Goal: Task Accomplishment & Management: Use online tool/utility

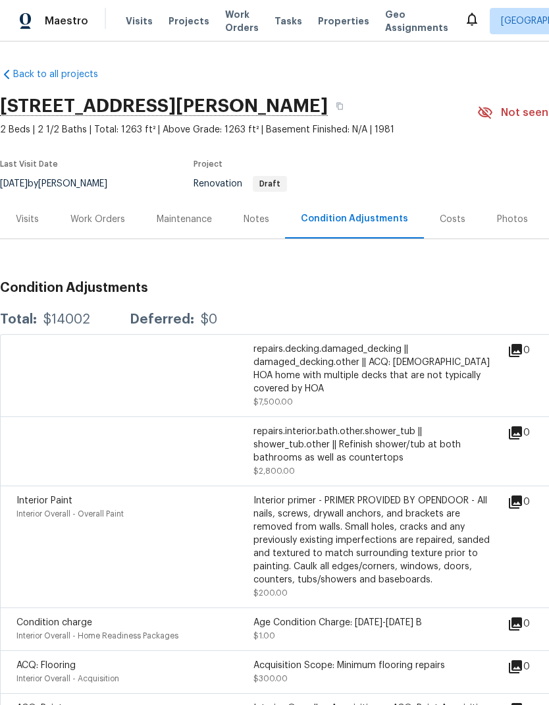
click at [113, 218] on div "Work Orders" at bounding box center [97, 219] width 55 height 13
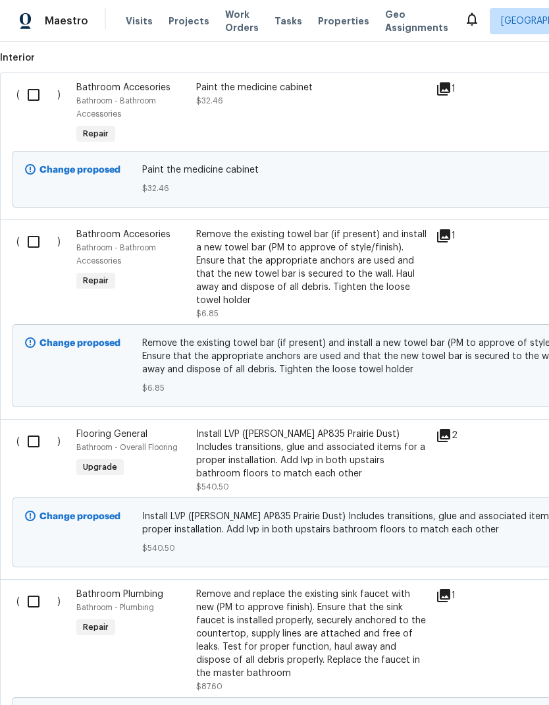
scroll to position [367, 0]
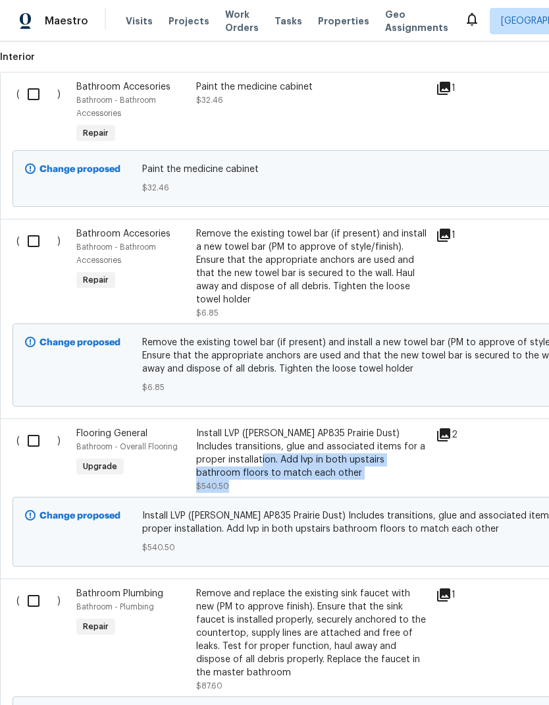
copy div "Add lvp in both upstairs bathroom floors to match each other $540.50"
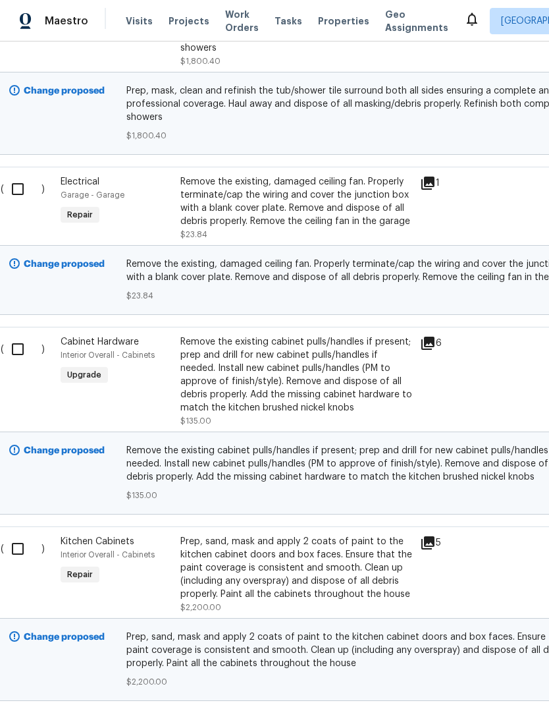
scroll to position [1352, 16]
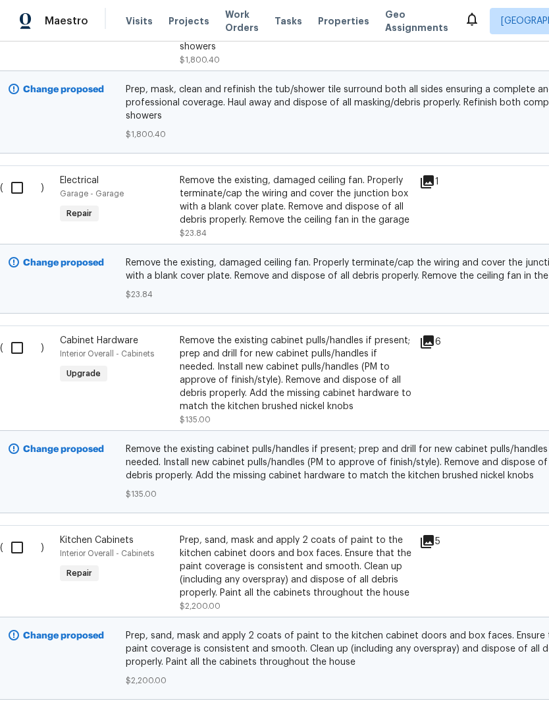
click at [253, 400] on div "Remove the existing cabinet pulls/handles if present; prep and drill for new ca…" at bounding box center [296, 373] width 232 height 79
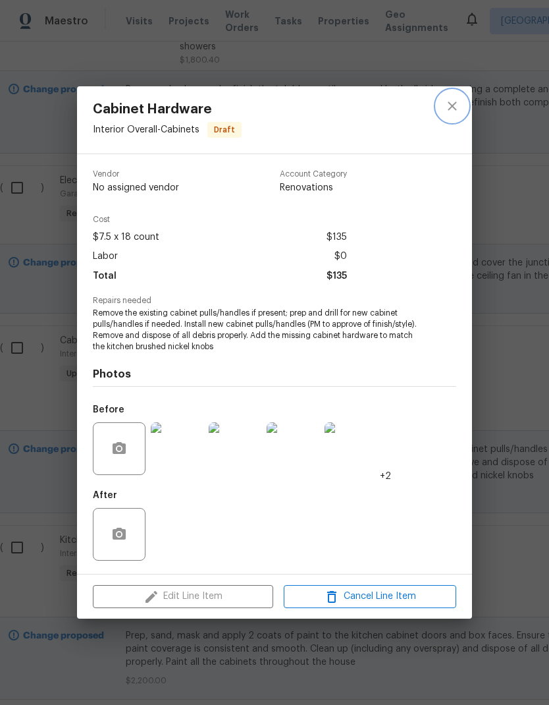
click at [458, 114] on button "close" at bounding box center [453, 106] width 32 height 32
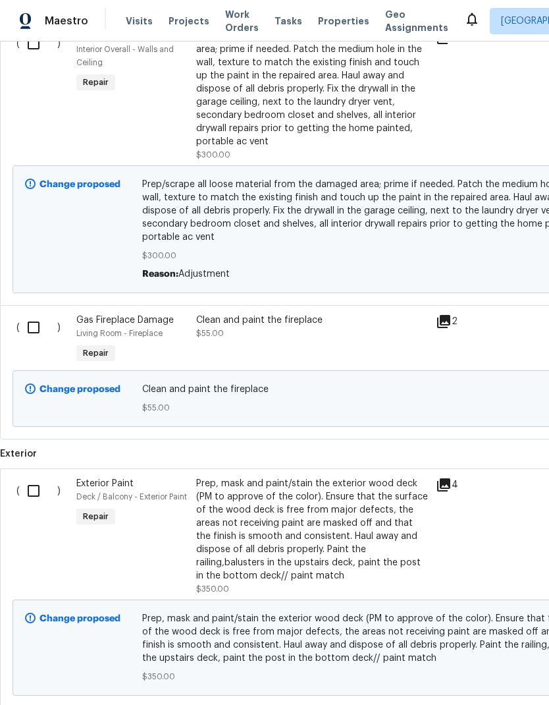
scroll to position [3869, 0]
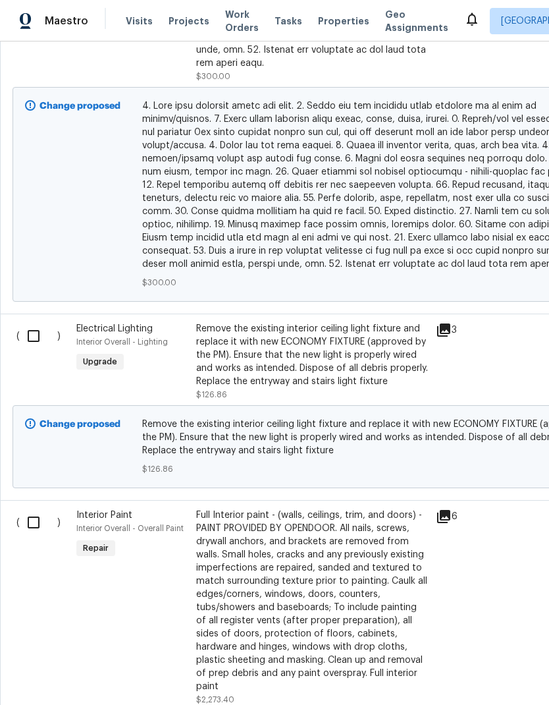
scroll to position [3220, 0]
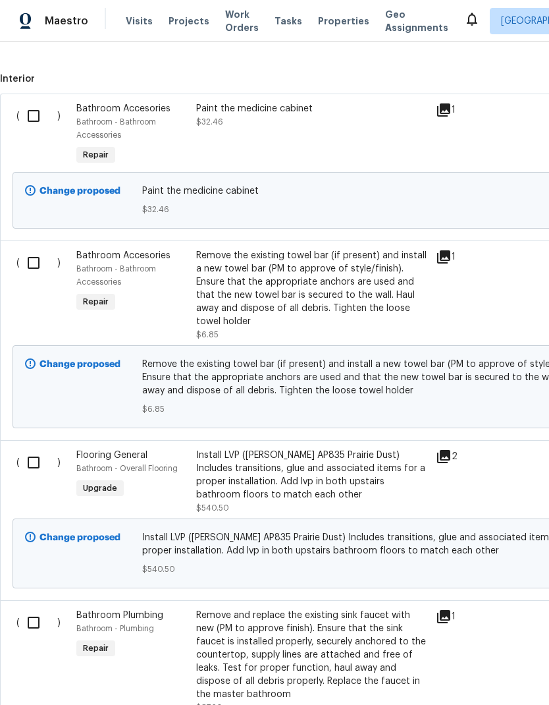
scroll to position [346, 0]
click at [33, 115] on input "checkbox" at bounding box center [39, 115] width 38 height 28
checkbox input "true"
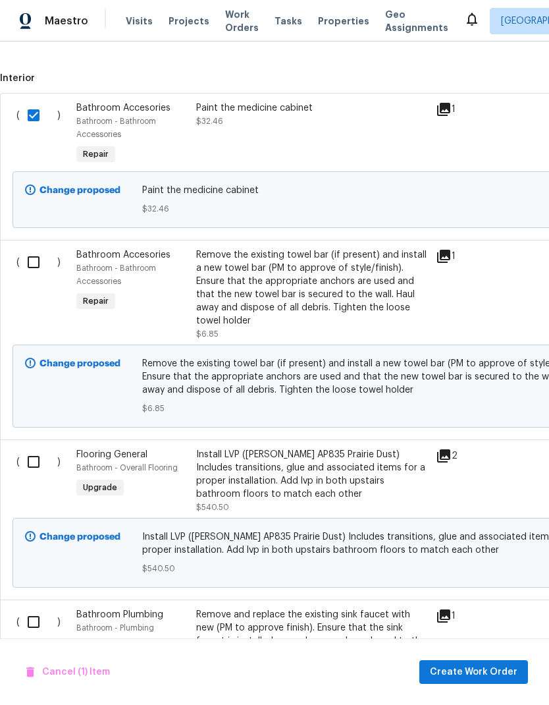
click at [25, 264] on input "checkbox" at bounding box center [39, 262] width 38 height 28
checkbox input "true"
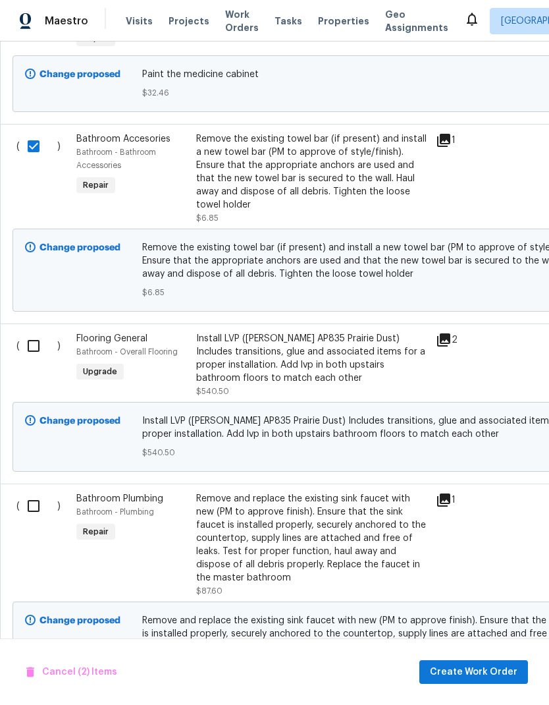
scroll to position [465, 0]
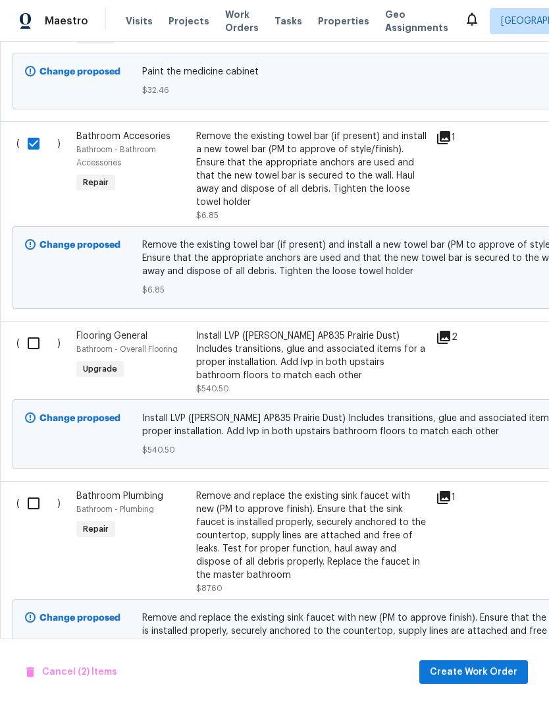
click at [39, 342] on input "checkbox" at bounding box center [39, 343] width 38 height 28
checkbox input "true"
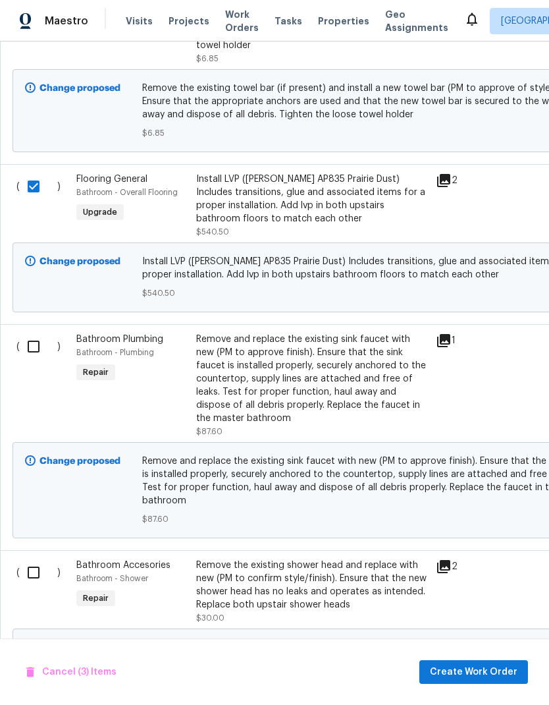
scroll to position [627, 0]
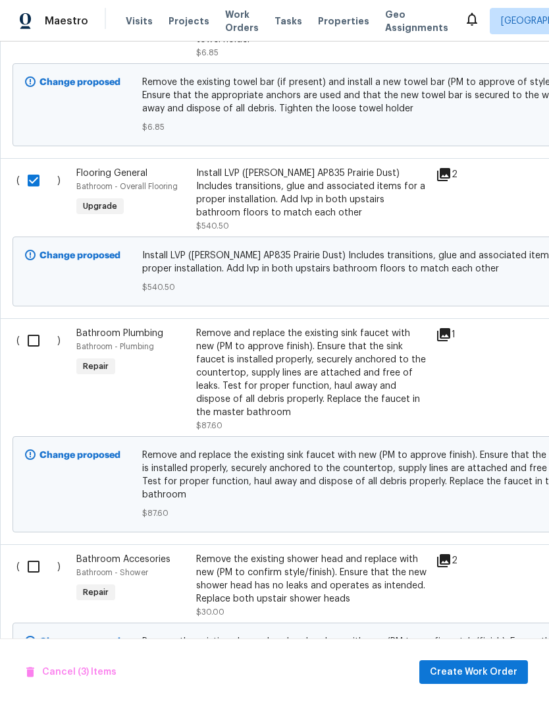
click at [43, 337] on input "checkbox" at bounding box center [39, 341] width 38 height 28
checkbox input "true"
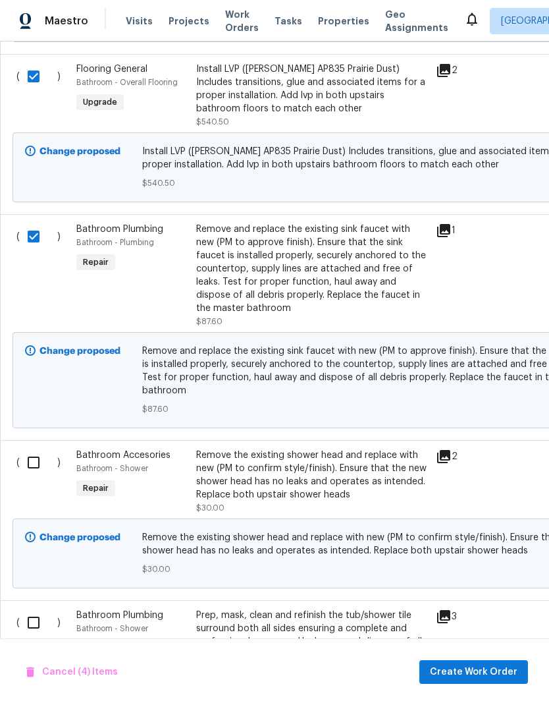
scroll to position [732, 0]
click at [31, 466] on input "checkbox" at bounding box center [39, 462] width 38 height 28
checkbox input "true"
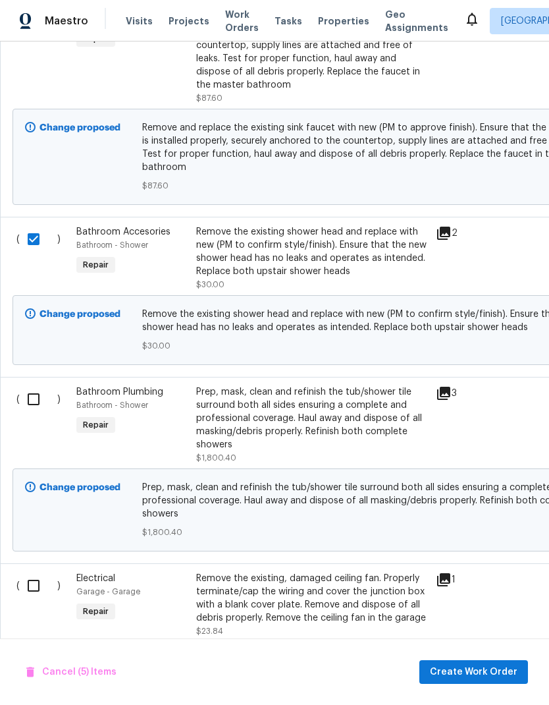
scroll to position [955, 0]
click at [31, 393] on input "checkbox" at bounding box center [39, 399] width 38 height 28
checkbox input "true"
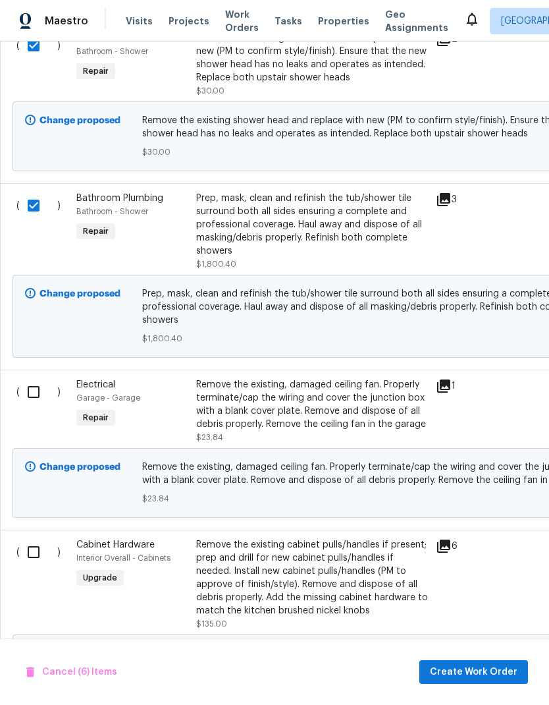
scroll to position [1149, 0]
click at [22, 393] on input "checkbox" at bounding box center [39, 391] width 38 height 28
checkbox input "true"
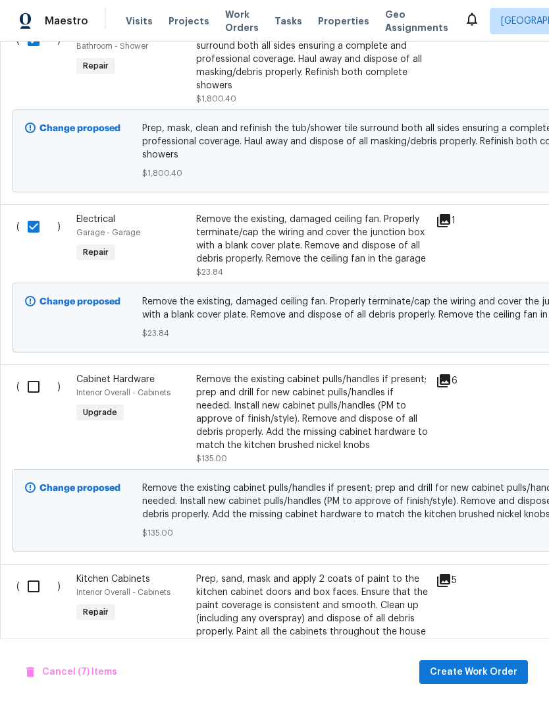
scroll to position [1314, 0]
click at [40, 394] on input "checkbox" at bounding box center [39, 387] width 38 height 28
checkbox input "true"
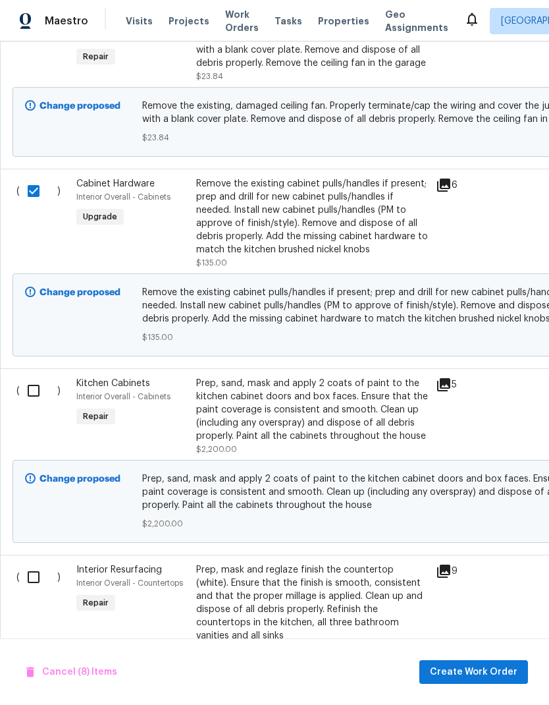
scroll to position [1509, 0]
click at [36, 392] on input "checkbox" at bounding box center [39, 391] width 38 height 28
checkbox input "true"
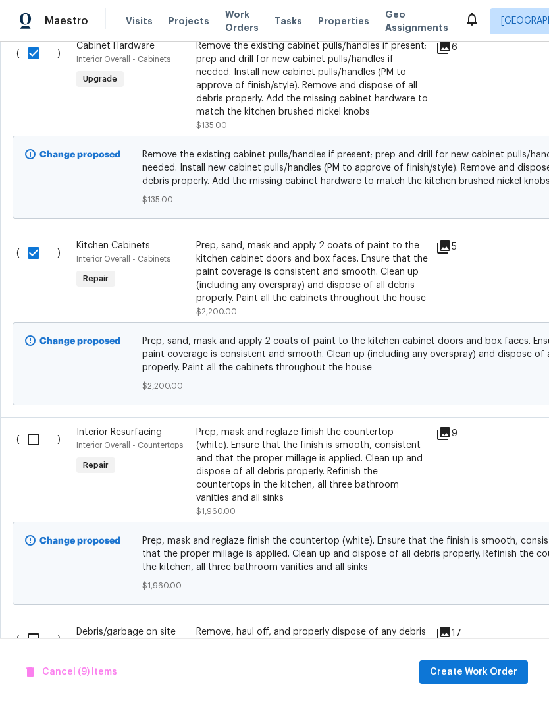
scroll to position [1647, 0]
click at [26, 449] on input "checkbox" at bounding box center [39, 439] width 38 height 28
checkbox input "true"
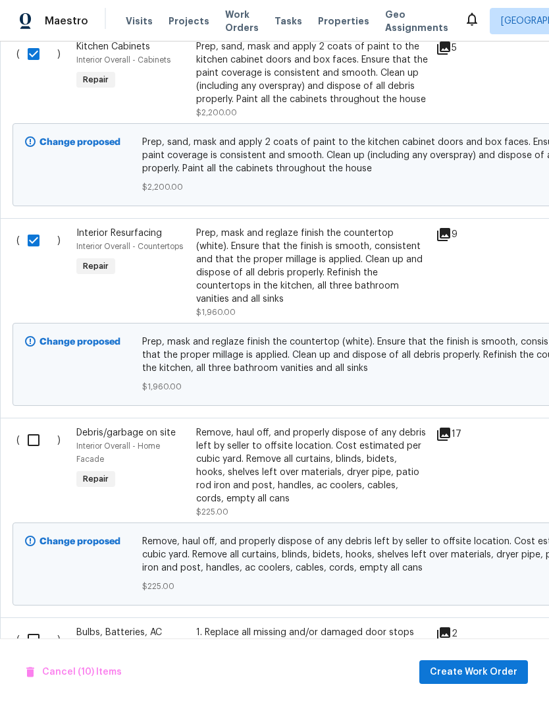
scroll to position [1846, 0]
click at [24, 438] on input "checkbox" at bounding box center [39, 439] width 38 height 28
checkbox input "true"
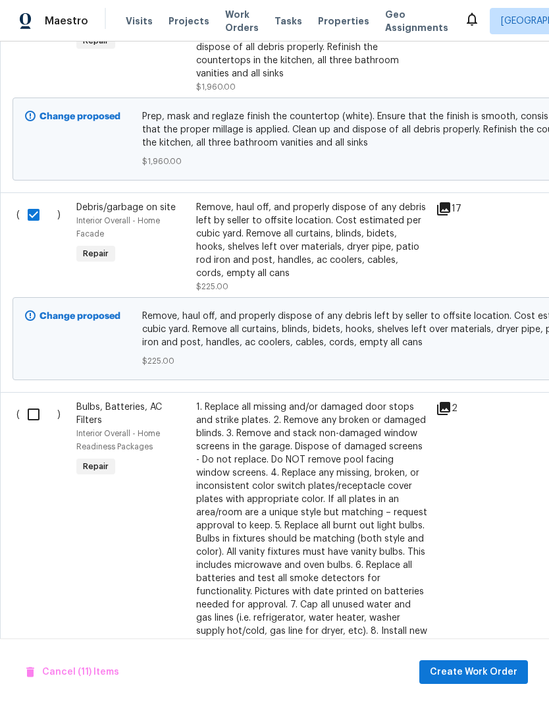
scroll to position [2071, 0]
click at [33, 413] on input "checkbox" at bounding box center [39, 414] width 38 height 28
checkbox input "true"
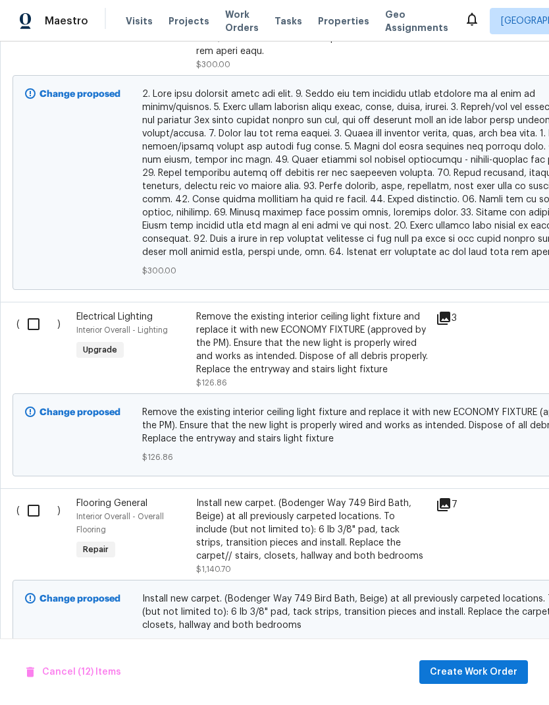
scroll to position [3234, 0]
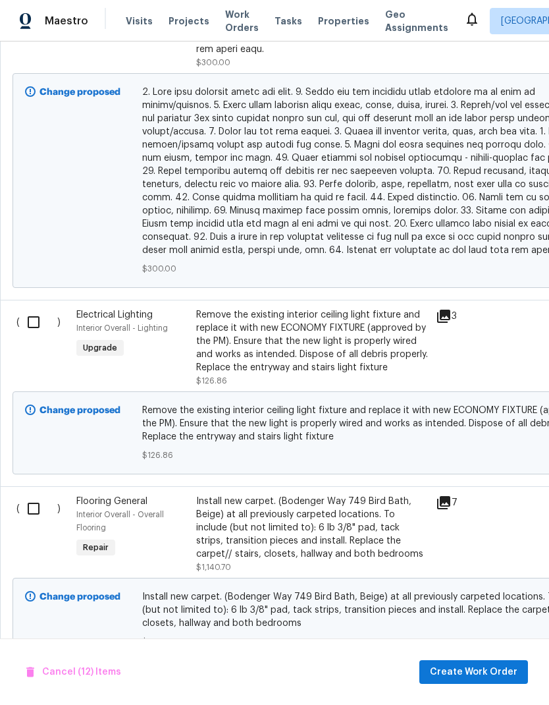
click at [30, 308] on input "checkbox" at bounding box center [39, 322] width 38 height 28
checkbox input "true"
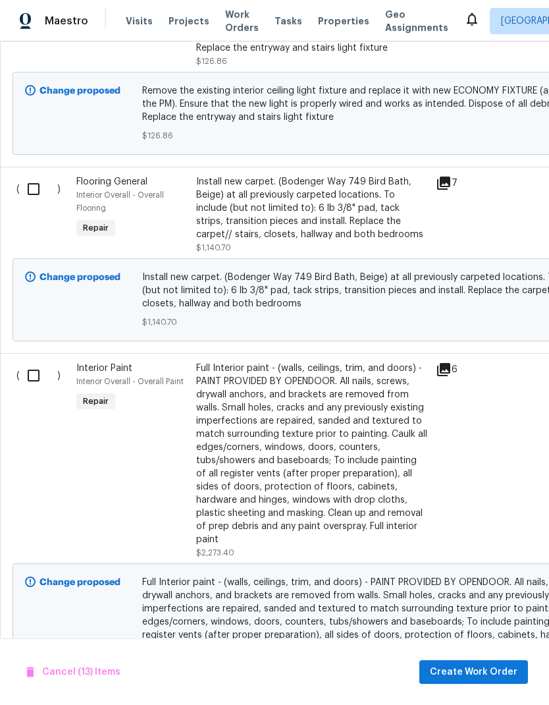
scroll to position [0, 0]
click at [34, 361] on input "checkbox" at bounding box center [39, 375] width 38 height 28
checkbox input "true"
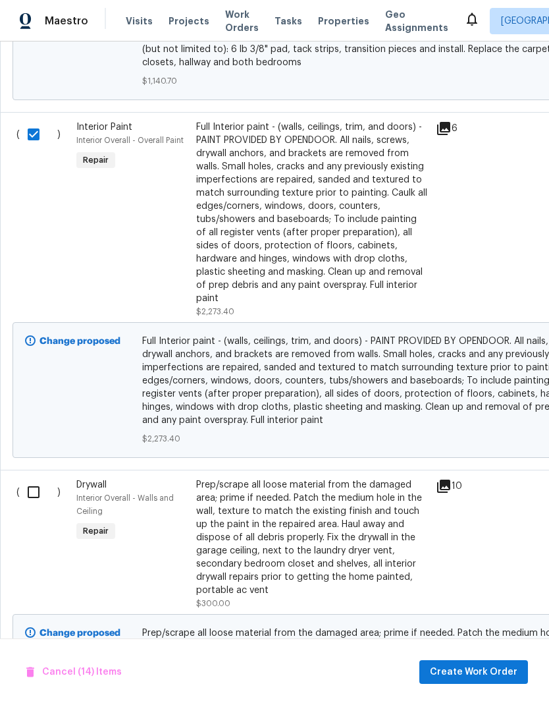
click at [34, 478] on input "checkbox" at bounding box center [39, 492] width 38 height 28
checkbox input "true"
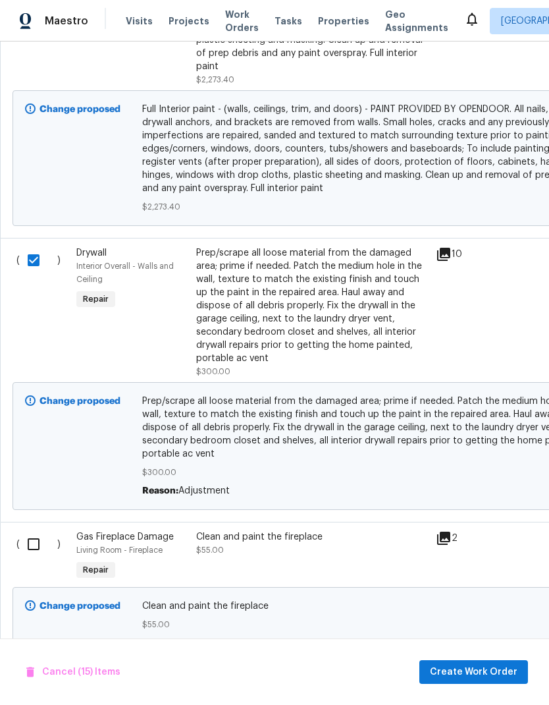
click at [32, 530] on input "checkbox" at bounding box center [39, 544] width 38 height 28
checkbox input "true"
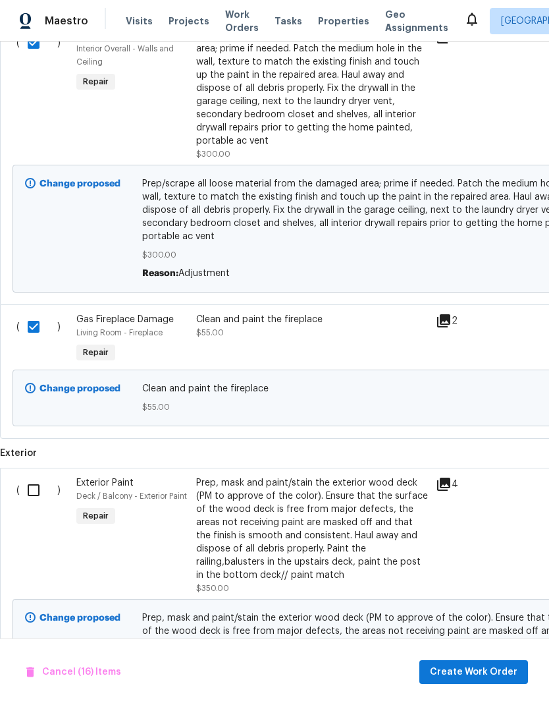
click at [29, 476] on input "checkbox" at bounding box center [39, 490] width 38 height 28
checkbox input "true"
click at [489, 672] on span "Create Work Order" at bounding box center [474, 672] width 88 height 16
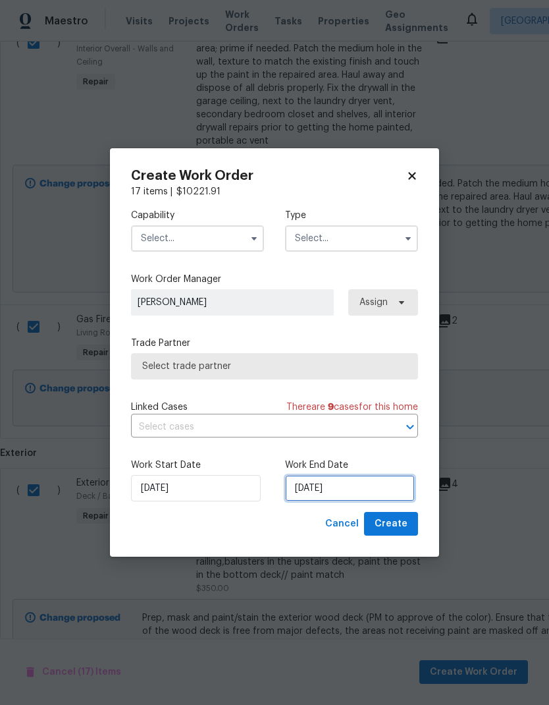
click at [339, 491] on input "10/6/2025" at bounding box center [350, 488] width 130 height 26
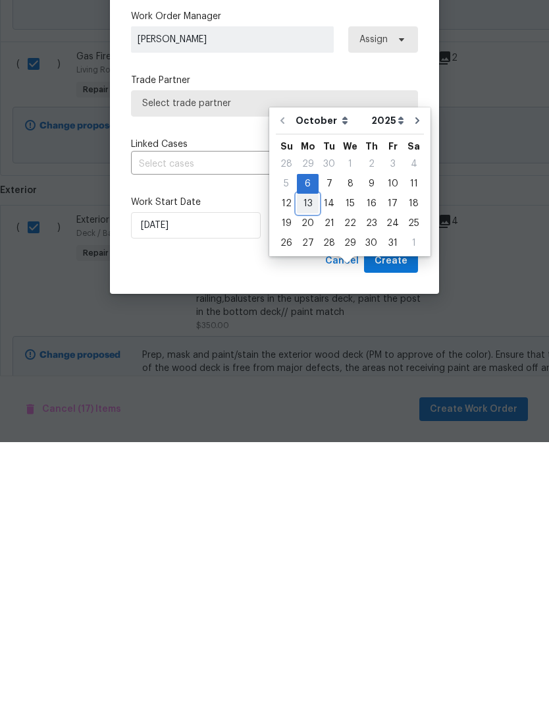
click at [306, 457] on div "13" at bounding box center [308, 466] width 22 height 18
type input "10/13/2025"
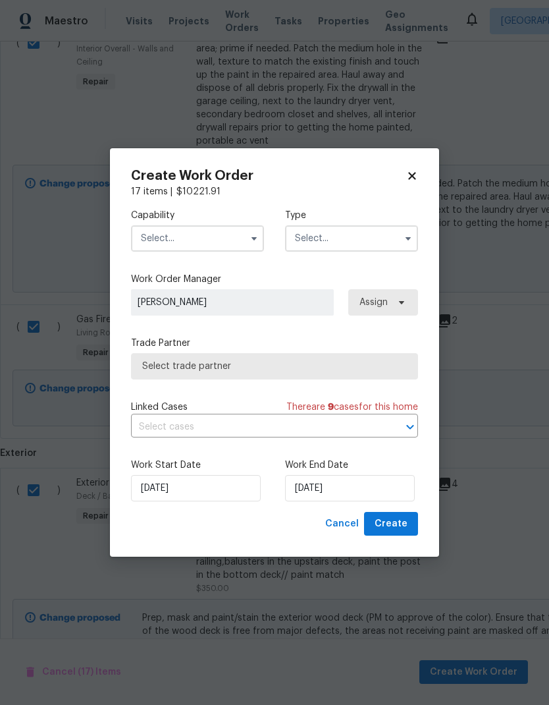
click at [236, 225] on input "text" at bounding box center [197, 238] width 133 height 26
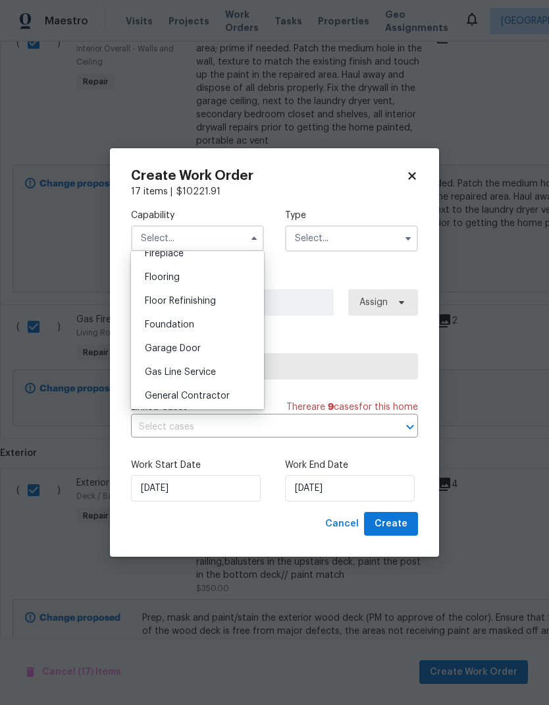
scroll to position [504, 0]
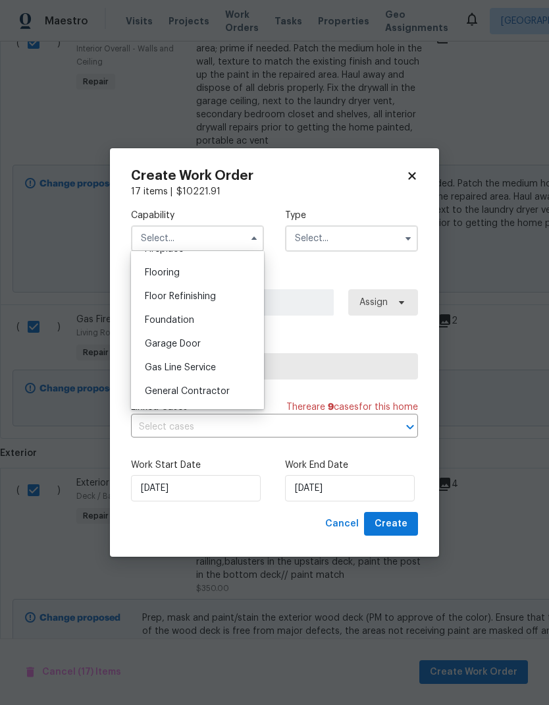
click at [219, 393] on span "General Contractor" at bounding box center [187, 390] width 85 height 9
type input "General Contractor"
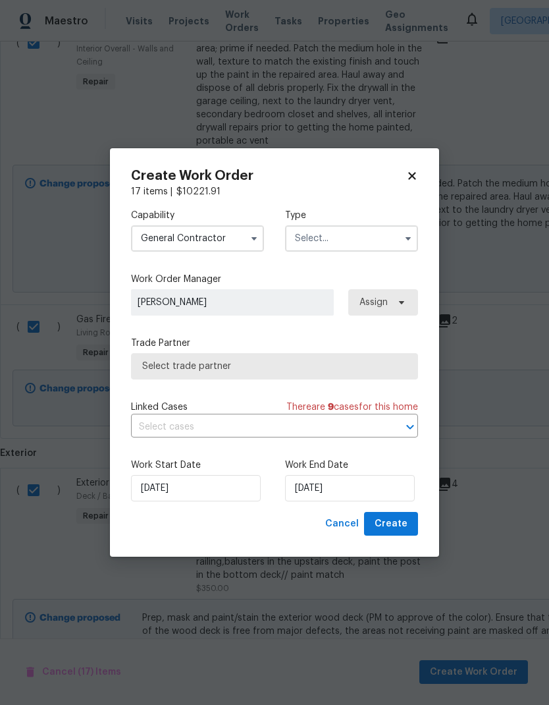
click at [368, 234] on input "text" at bounding box center [351, 238] width 133 height 26
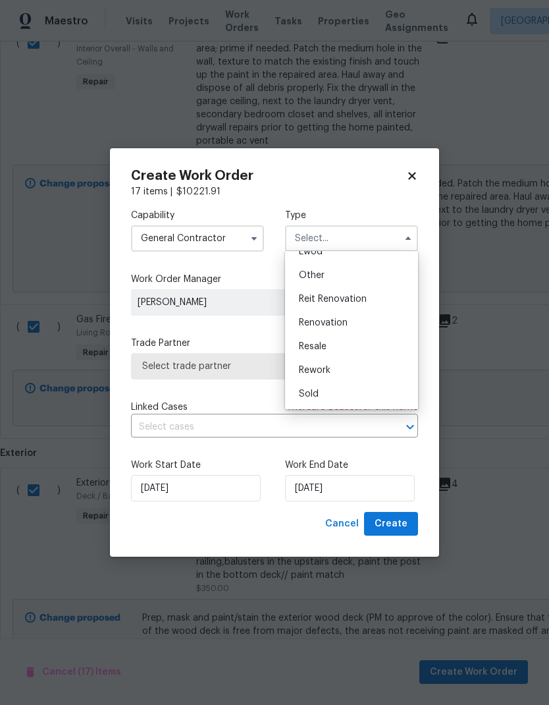
scroll to position [157, 0]
click at [346, 327] on span "Renovation" at bounding box center [323, 322] width 49 height 9
type input "Renovation"
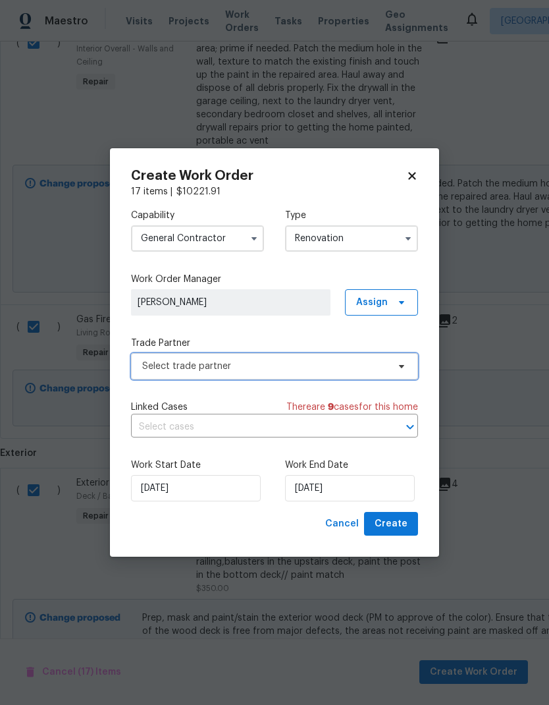
click at [350, 365] on span "Select trade partner" at bounding box center [265, 365] width 246 height 13
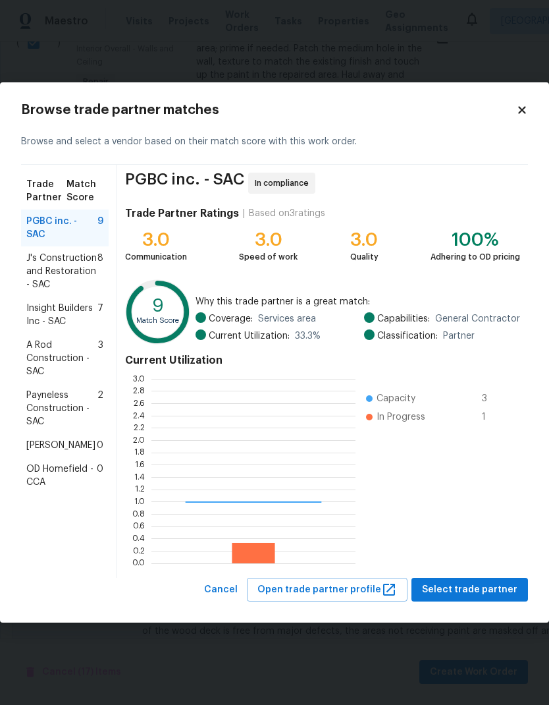
scroll to position [184, 204]
click at [80, 388] on span "Payneless Construction - SAC" at bounding box center [61, 408] width 71 height 40
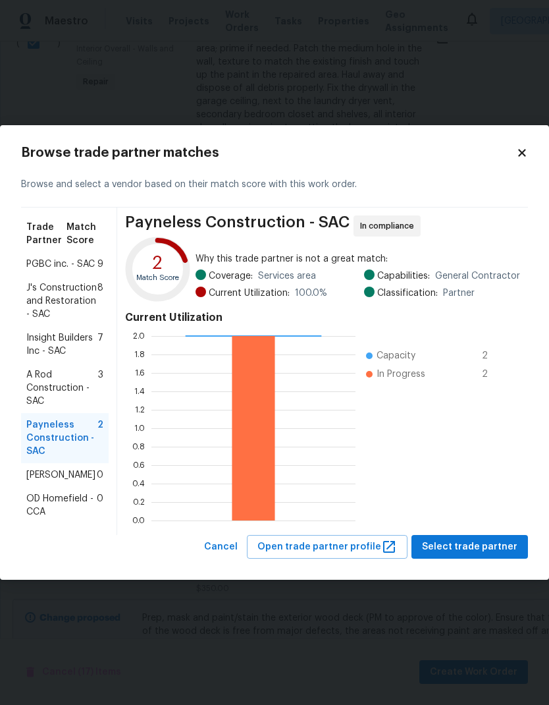
click at [38, 375] on span "A Rod Construction - SAC" at bounding box center [62, 388] width 72 height 40
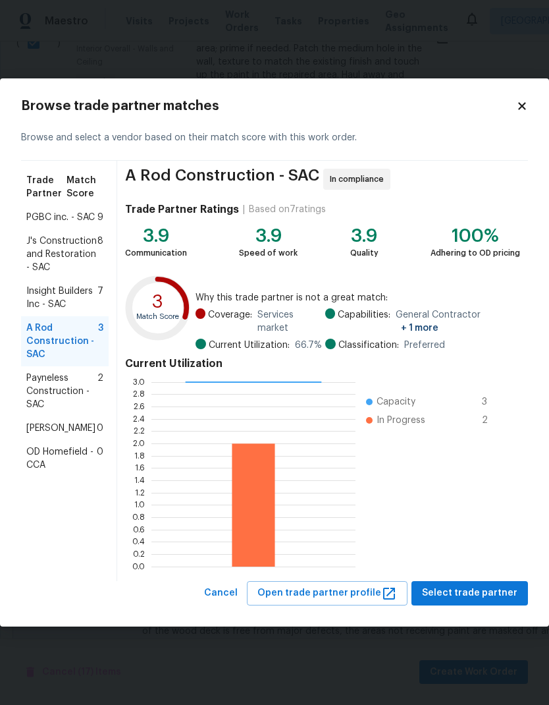
click at [40, 334] on span "A Rod Construction - SAC" at bounding box center [62, 341] width 72 height 40
click at [43, 301] on span "Insight Builders Inc - SAC" at bounding box center [61, 297] width 71 height 26
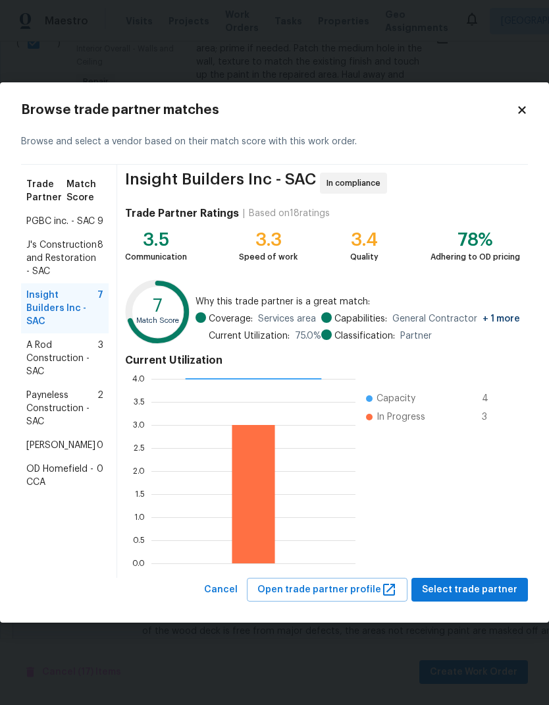
click at [42, 255] on span "J's Construction and Restoration - SAC" at bounding box center [61, 258] width 71 height 40
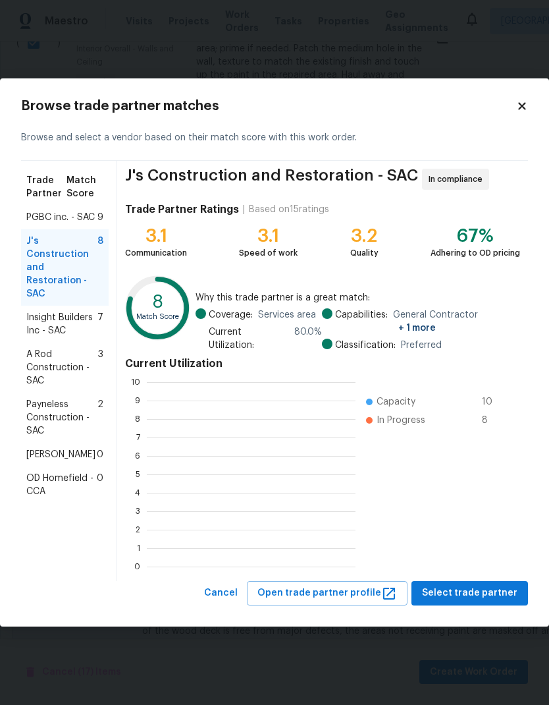
scroll to position [1, 1]
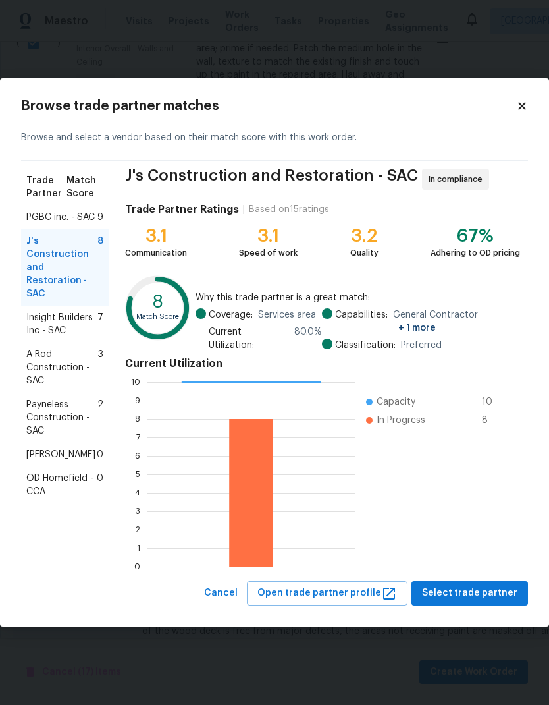
click at [41, 224] on span "PGBC inc. - SAC" at bounding box center [60, 217] width 68 height 13
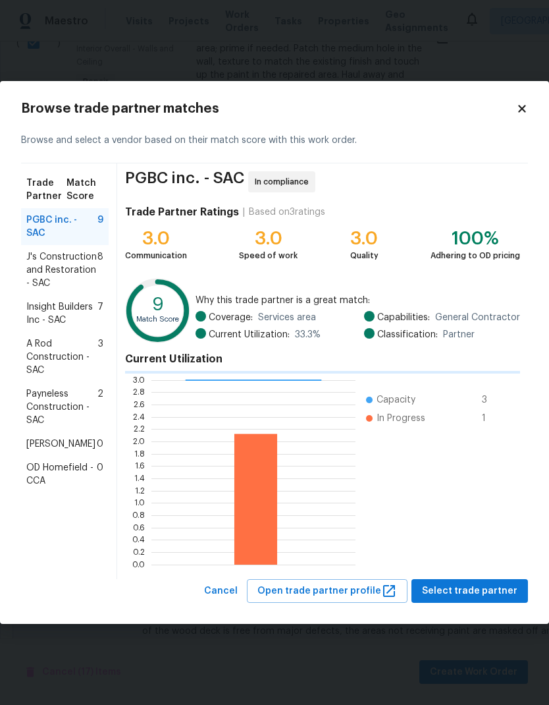
scroll to position [184, 204]
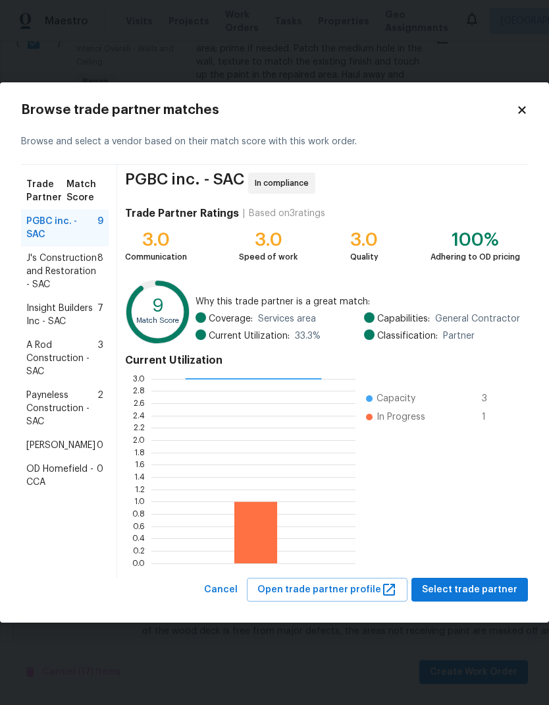
click at [45, 388] on span "Payneless Construction - SAC" at bounding box center [61, 408] width 71 height 40
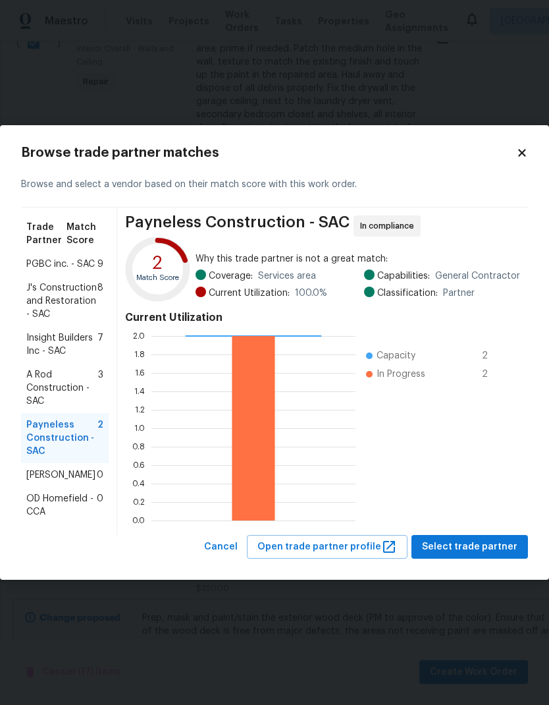
click at [481, 546] on span "Select trade partner" at bounding box center [469, 547] width 95 height 16
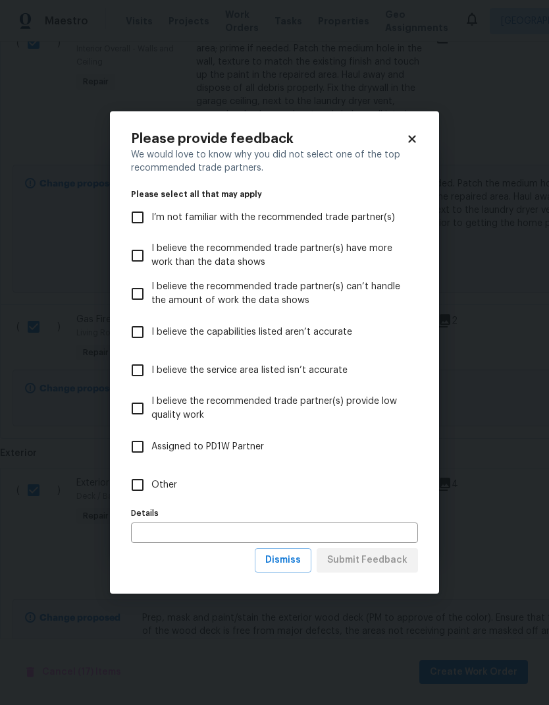
click at [142, 479] on input "Other" at bounding box center [138, 485] width 28 height 28
checkbox input "true"
click at [383, 564] on span "Submit Feedback" at bounding box center [367, 560] width 80 height 16
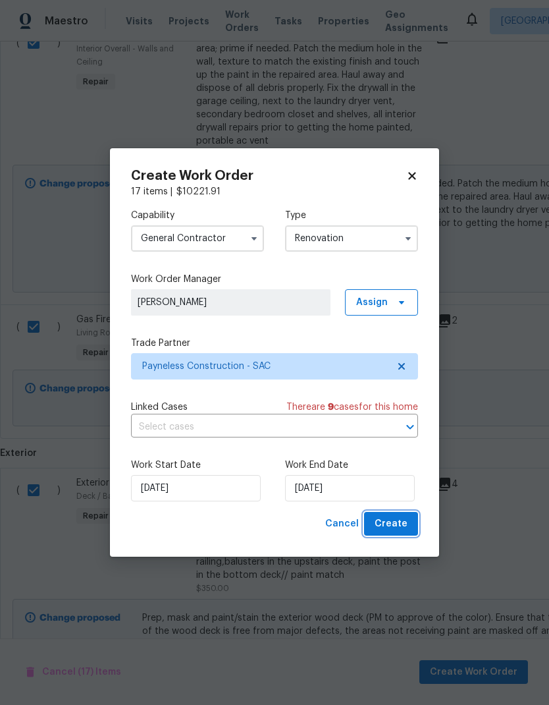
click at [396, 524] on span "Create" at bounding box center [391, 524] width 33 height 16
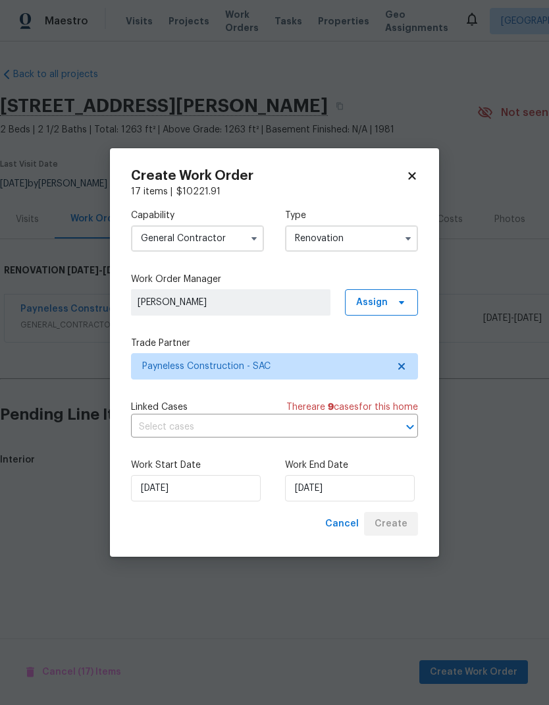
scroll to position [0, 0]
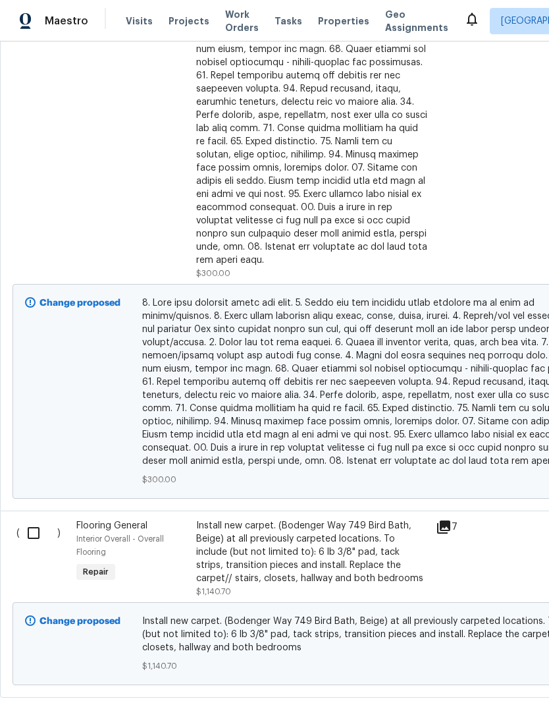
scroll to position [570, 0]
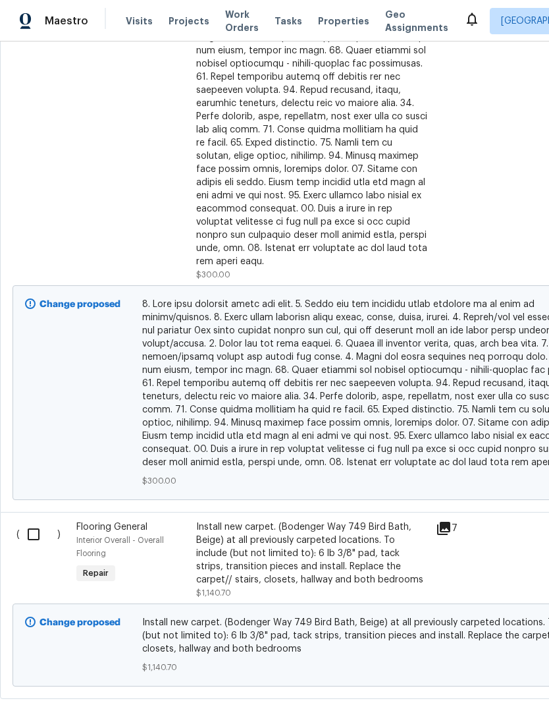
click at [30, 520] on input "checkbox" at bounding box center [39, 534] width 38 height 28
checkbox input "true"
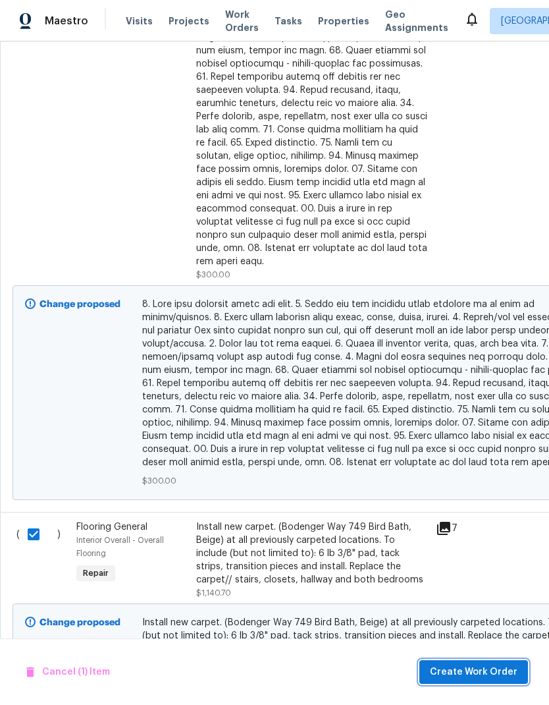
click at [475, 671] on span "Create Work Order" at bounding box center [474, 672] width 88 height 16
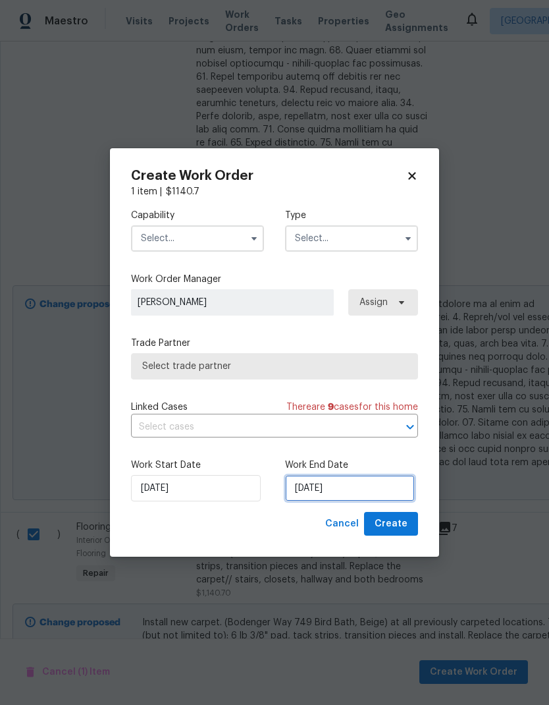
click at [352, 480] on input "[DATE]" at bounding box center [350, 488] width 130 height 26
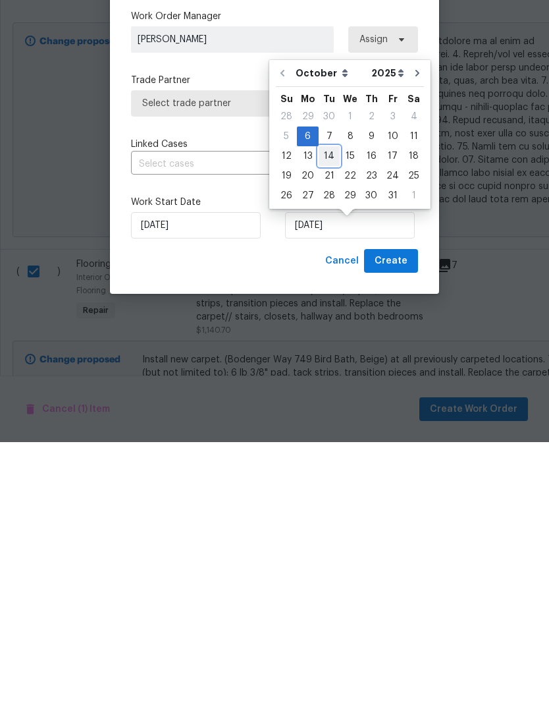
click at [323, 410] on div "14" at bounding box center [329, 419] width 21 height 18
type input "[DATE]"
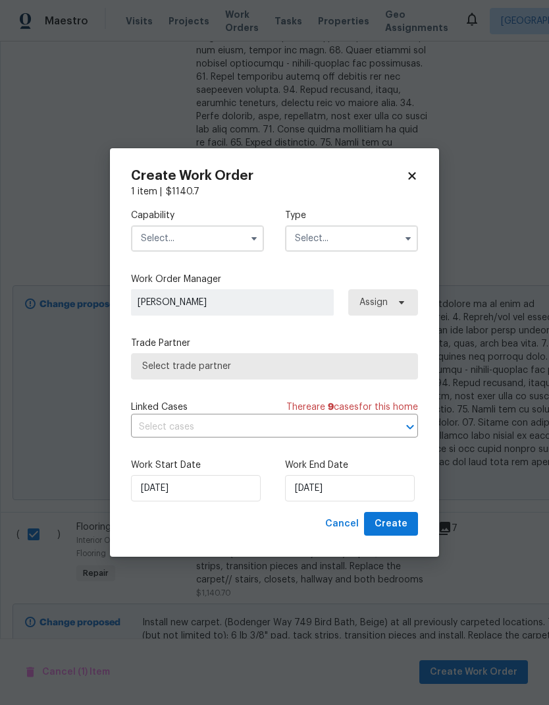
click at [234, 226] on input "text" at bounding box center [197, 238] width 133 height 26
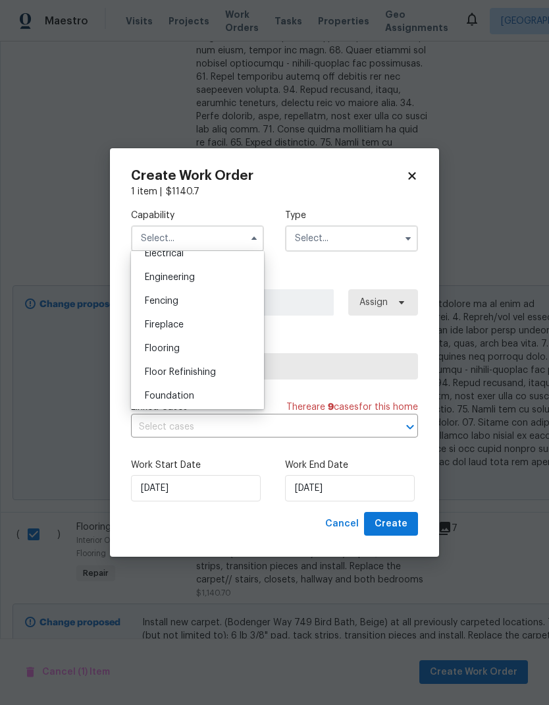
scroll to position [429, 0]
click at [205, 347] on div "Flooring" at bounding box center [197, 348] width 126 height 24
type input "Flooring"
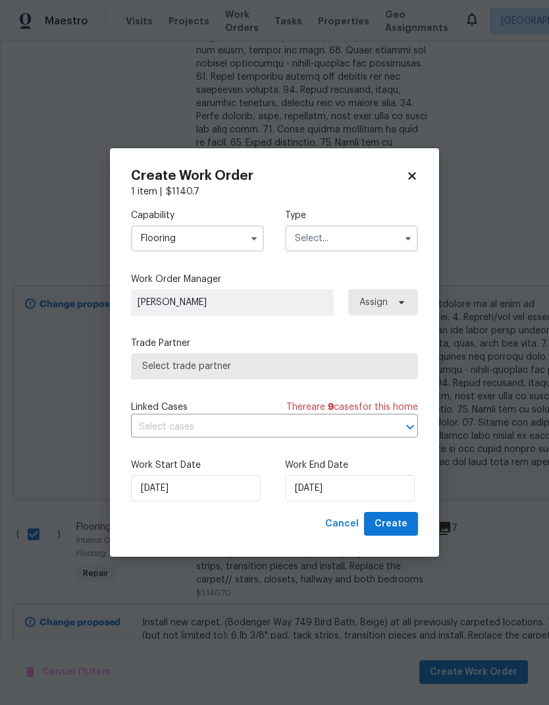
click at [369, 237] on input "text" at bounding box center [351, 238] width 133 height 26
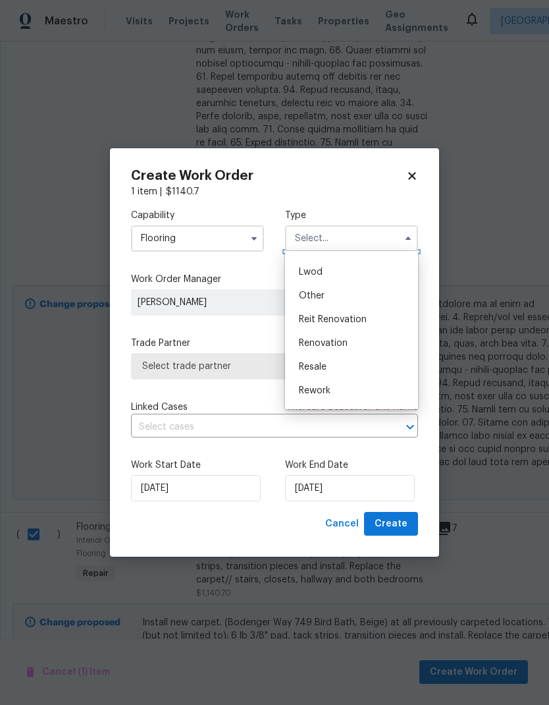
scroll to position [138, 0]
click at [348, 342] on div "Renovation" at bounding box center [351, 341] width 126 height 24
type input "Renovation"
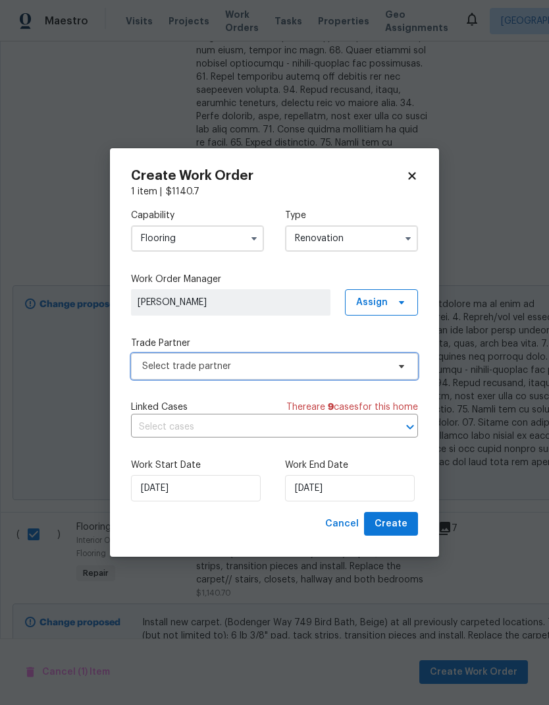
click at [374, 368] on span "Select trade partner" at bounding box center [265, 365] width 246 height 13
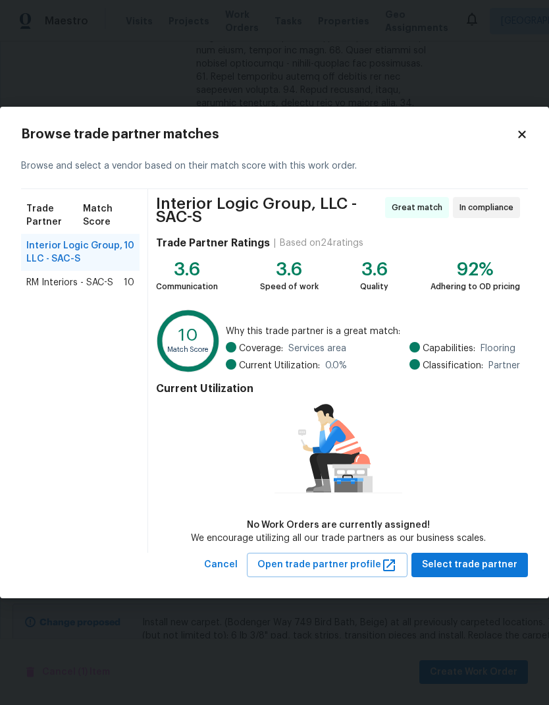
click at [95, 280] on span "RM Interiors - SAC-S" at bounding box center [69, 282] width 87 height 13
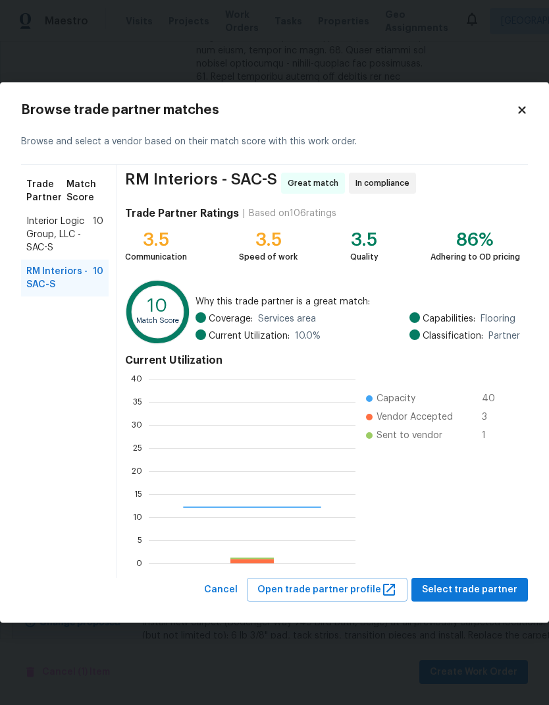
scroll to position [184, 207]
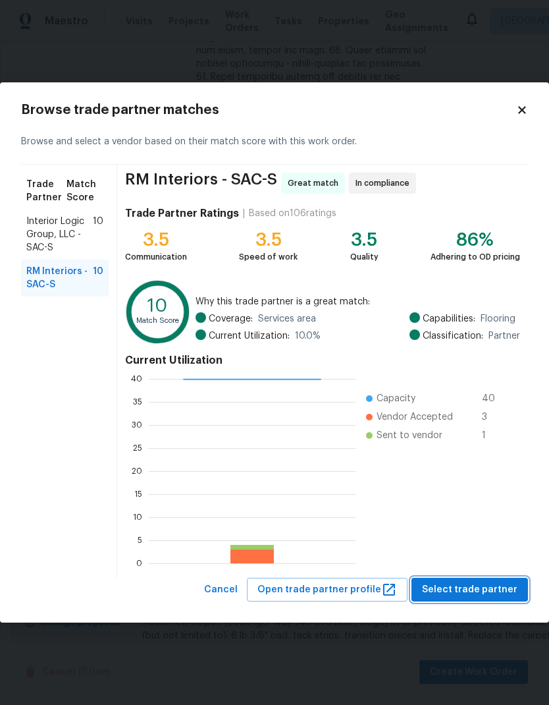
click at [486, 583] on span "Select trade partner" at bounding box center [469, 589] width 95 height 16
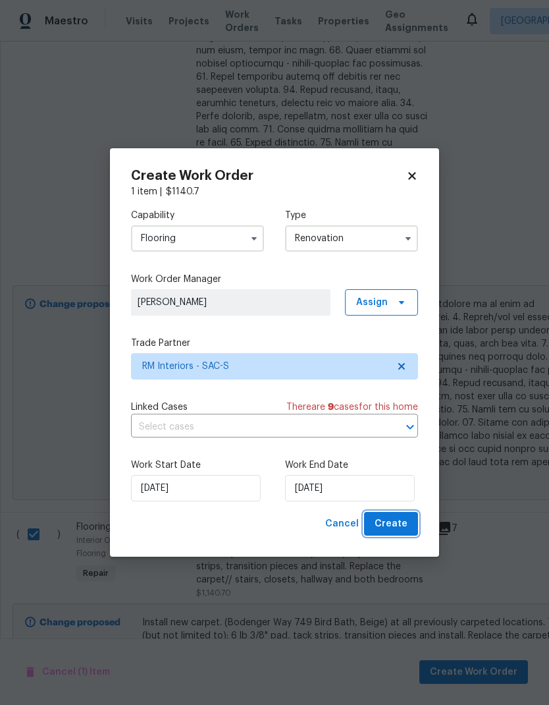
click at [403, 516] on button "Create" at bounding box center [391, 524] width 54 height 24
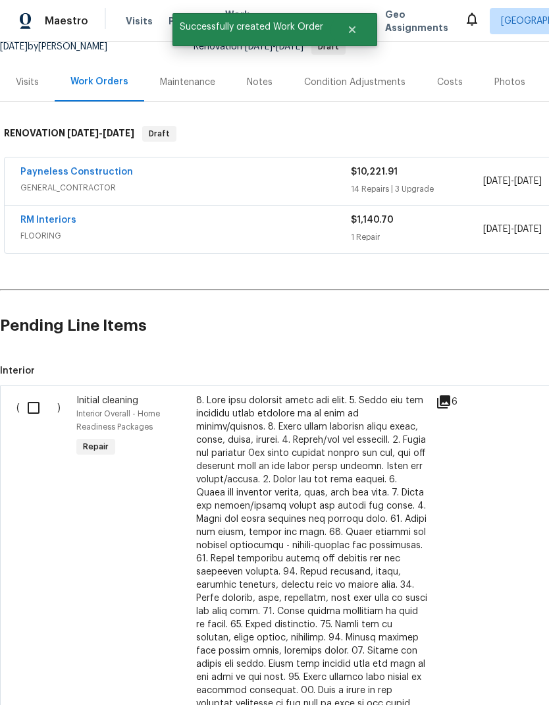
scroll to position [138, 0]
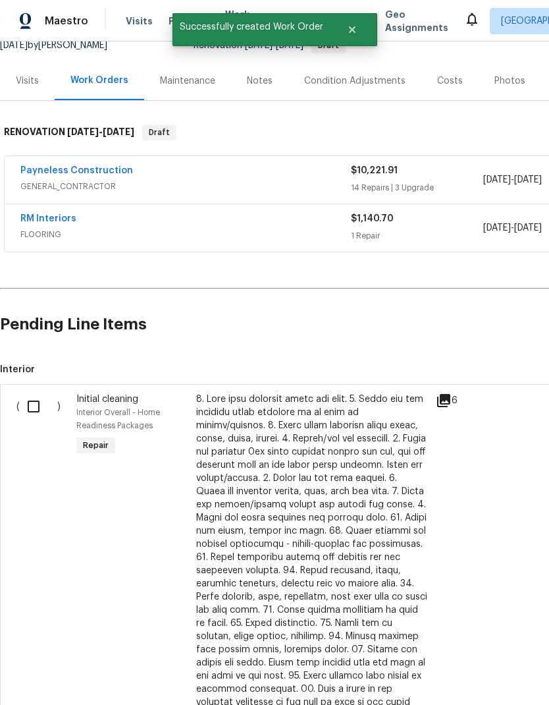
click at [39, 406] on input "checkbox" at bounding box center [39, 406] width 38 height 28
checkbox input "true"
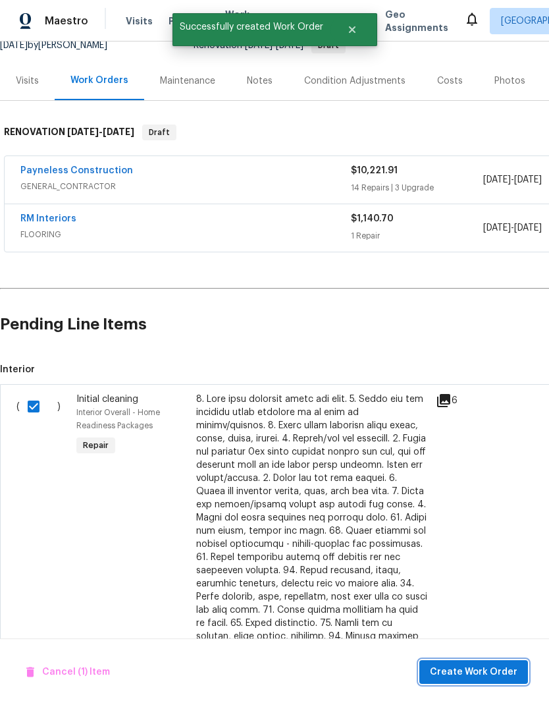
click at [484, 670] on span "Create Work Order" at bounding box center [474, 672] width 88 height 16
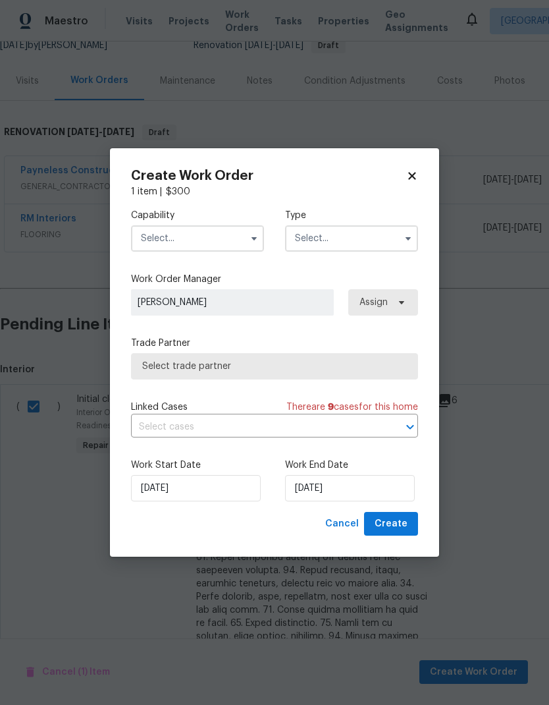
click at [217, 232] on input "text" at bounding box center [197, 238] width 133 height 26
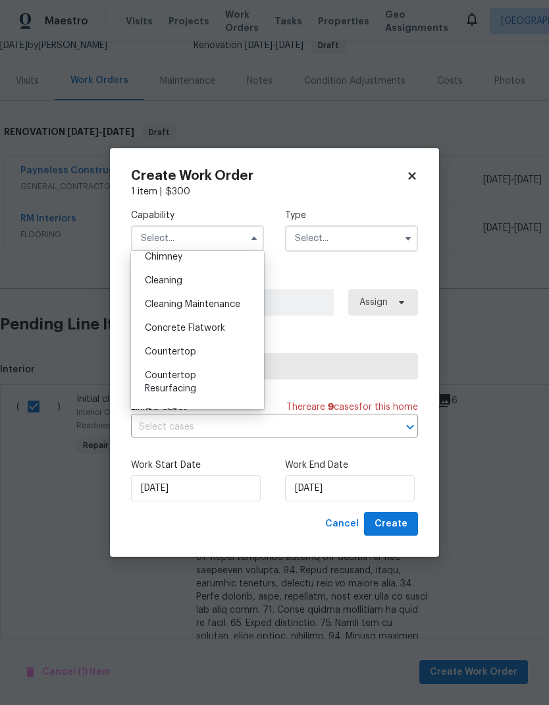
scroll to position [170, 0]
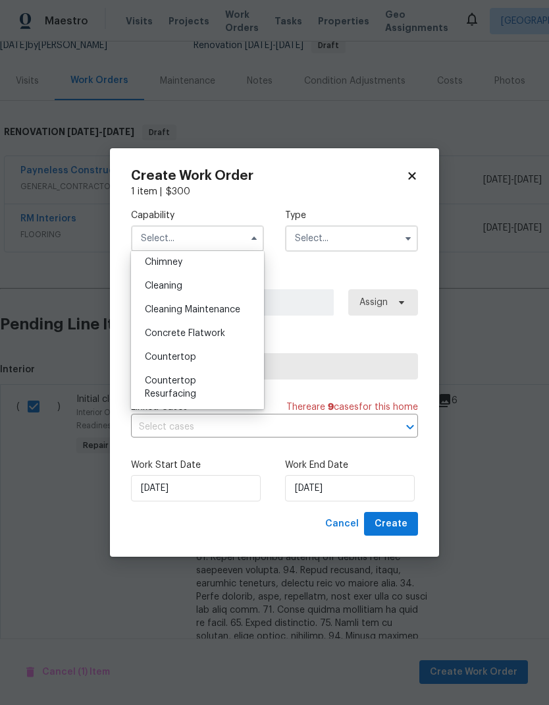
click at [214, 278] on div "Cleaning" at bounding box center [197, 286] width 126 height 24
type input "Cleaning"
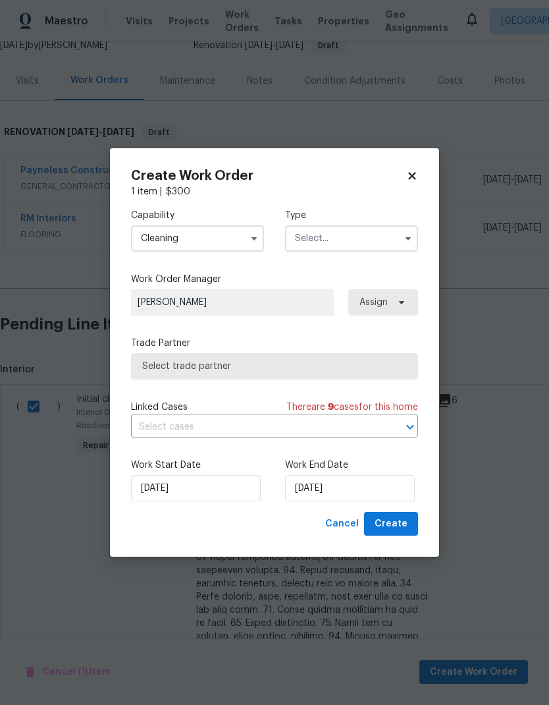
click at [365, 228] on input "text" at bounding box center [351, 238] width 133 height 26
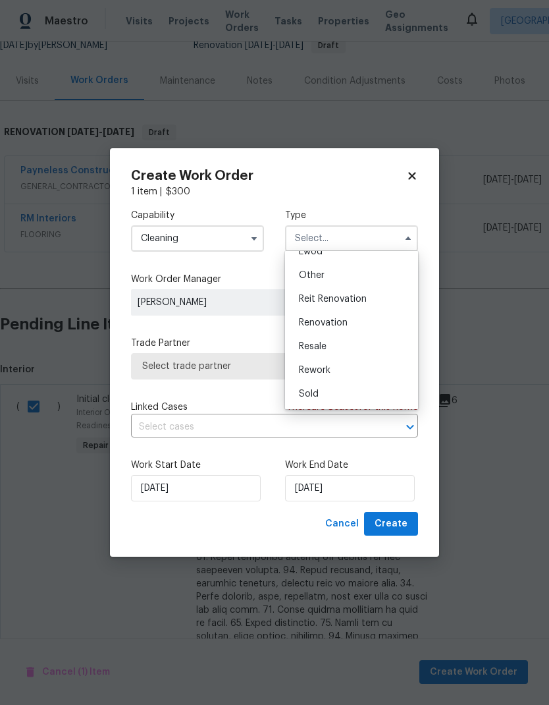
scroll to position [157, 0]
click at [342, 321] on span "Renovation" at bounding box center [323, 322] width 49 height 9
type input "Renovation"
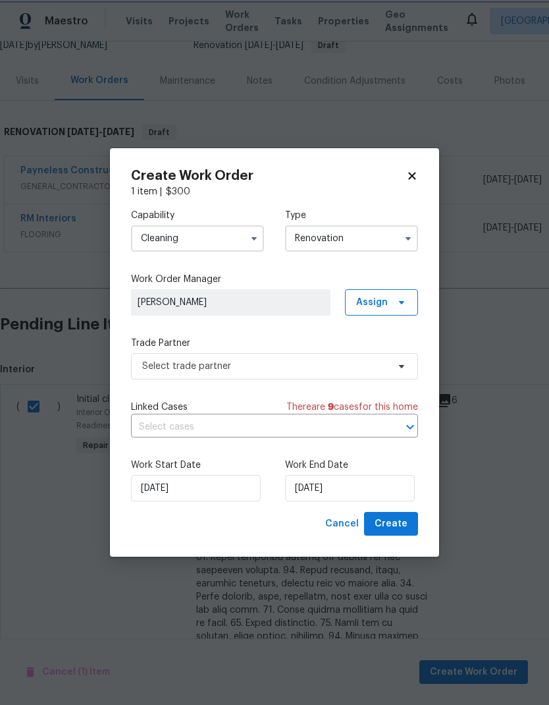
scroll to position [0, 0]
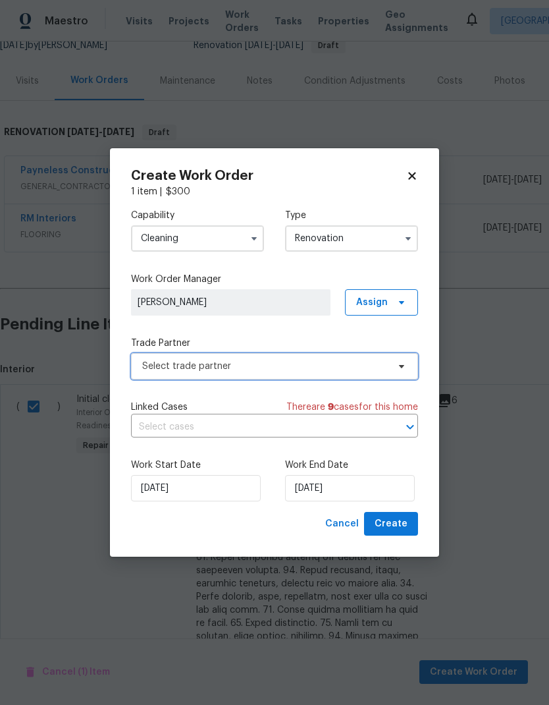
click at [354, 371] on span "Select trade partner" at bounding box center [265, 365] width 246 height 13
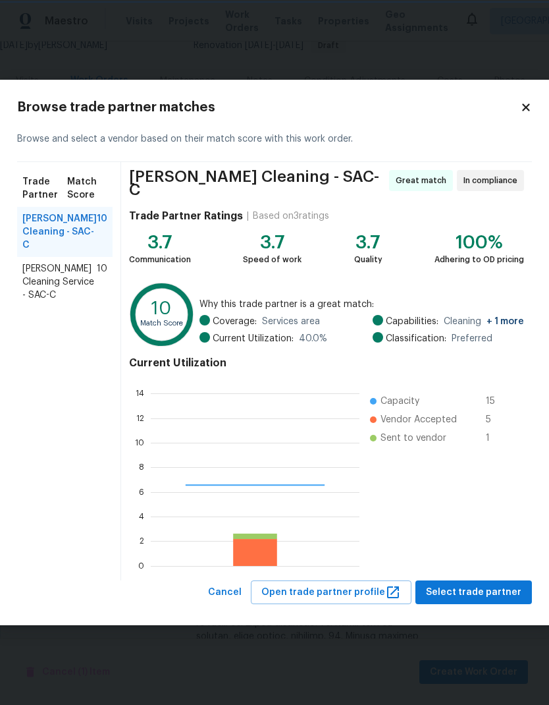
scroll to position [184, 209]
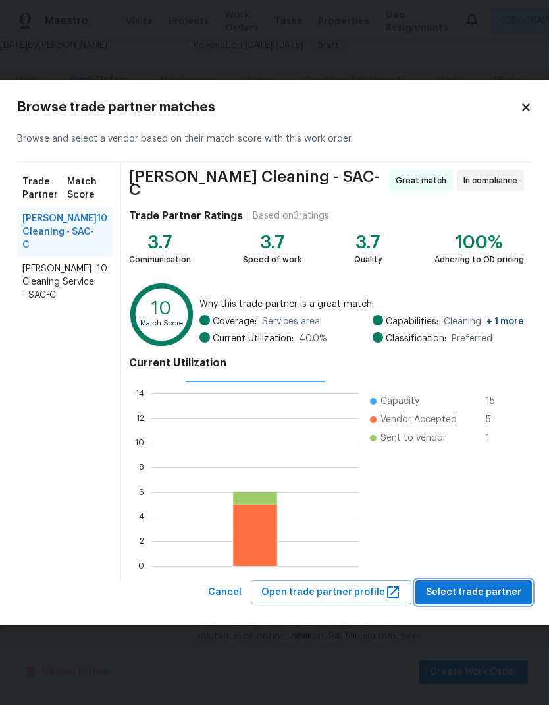
click at [498, 586] on span "Select trade partner" at bounding box center [473, 592] width 95 height 16
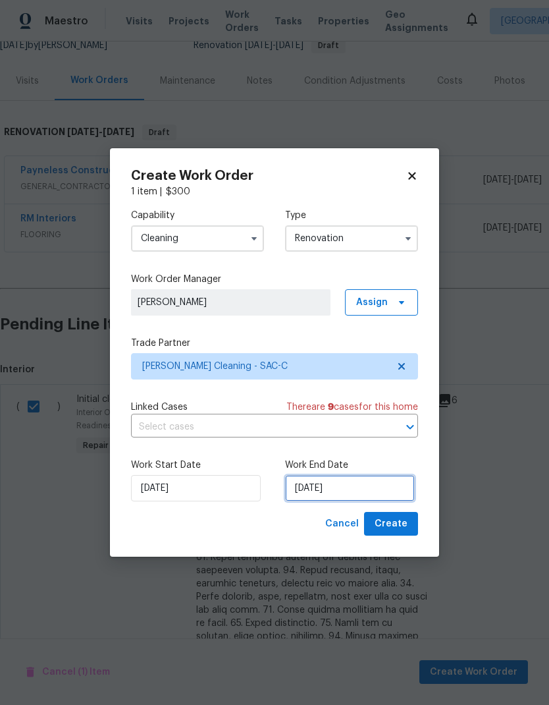
click at [359, 482] on input "[DATE]" at bounding box center [350, 488] width 130 height 26
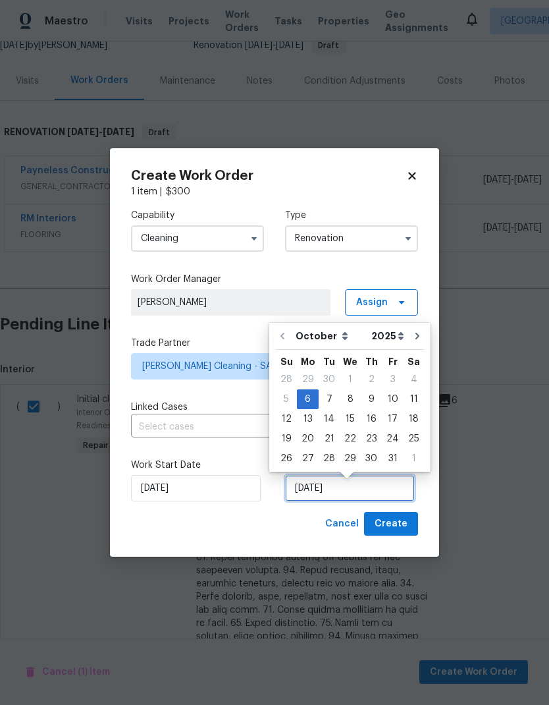
scroll to position [5, 0]
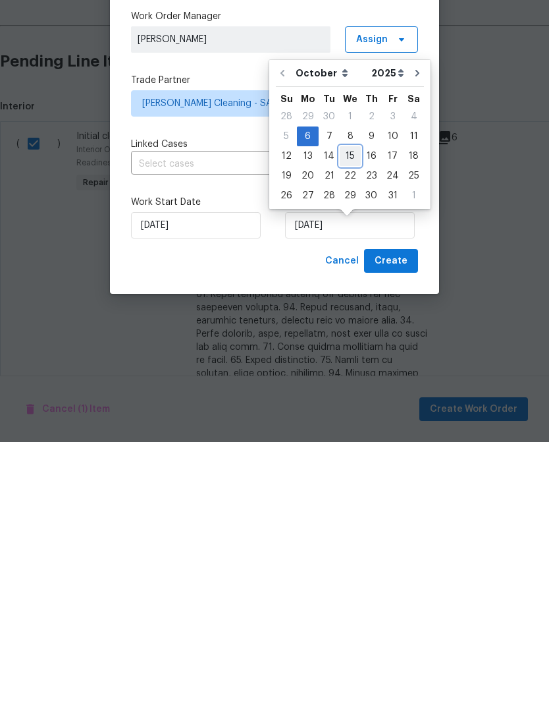
click at [351, 410] on div "15" at bounding box center [350, 419] width 21 height 18
type input "10/15/2025"
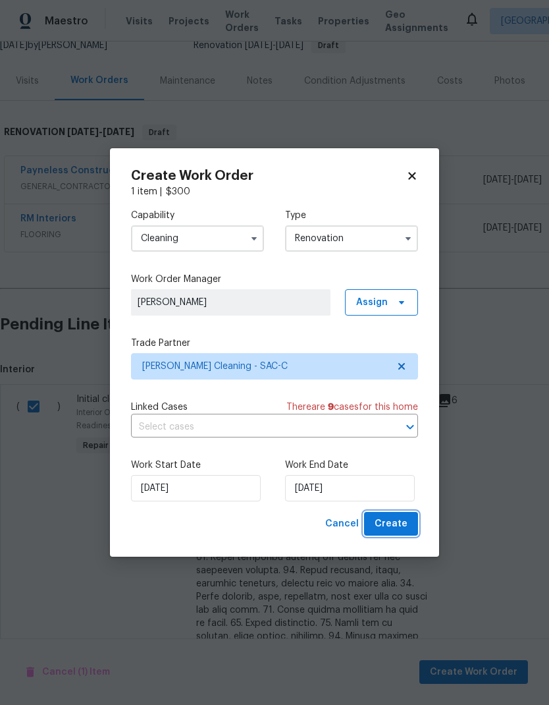
click at [397, 523] on span "Create" at bounding box center [391, 524] width 33 height 16
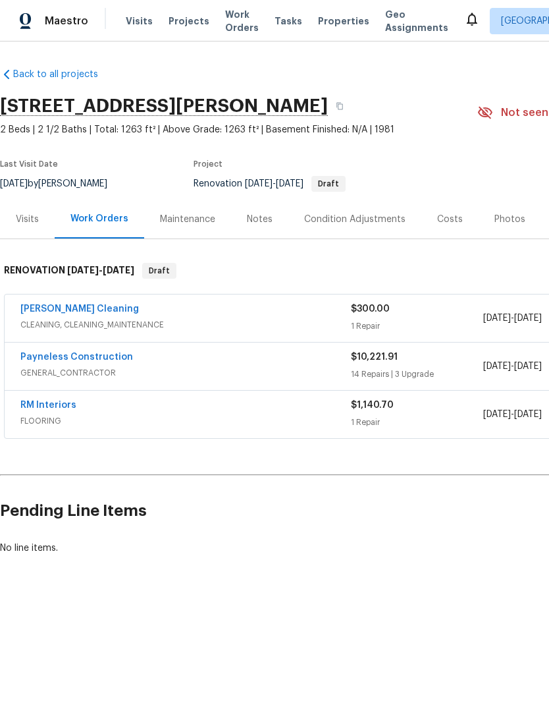
scroll to position [0, 0]
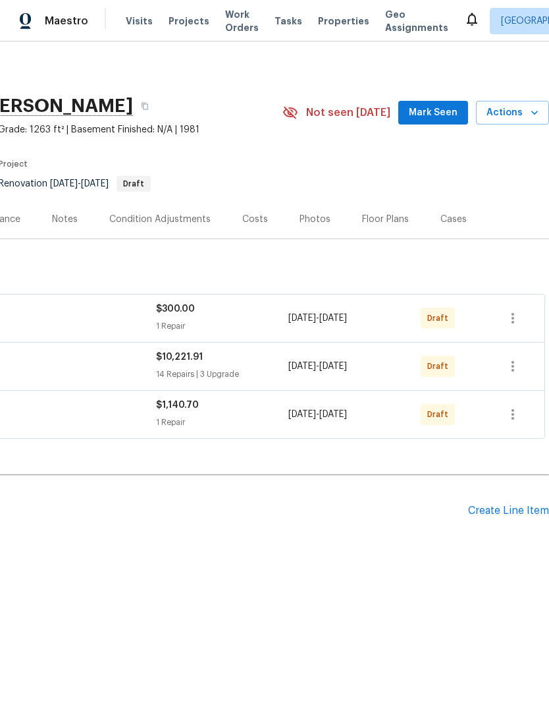
scroll to position [0, 195]
click at [520, 419] on icon "button" at bounding box center [513, 414] width 16 height 16
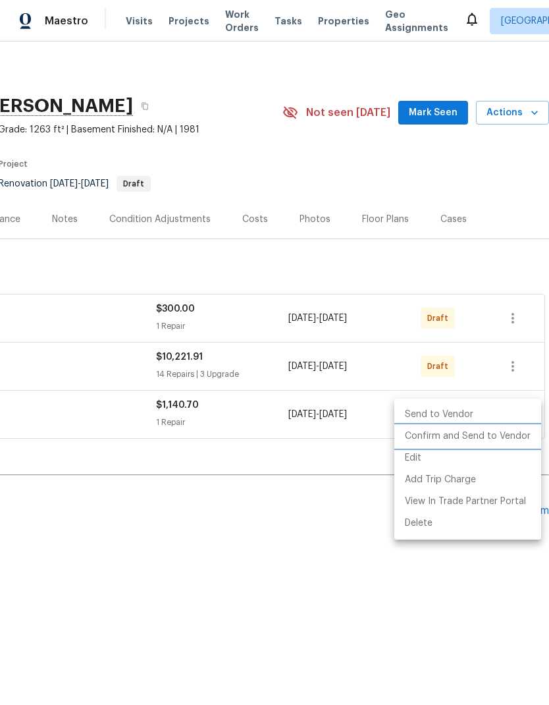
click at [511, 439] on li "Confirm and Send to Vendor" at bounding box center [467, 436] width 147 height 22
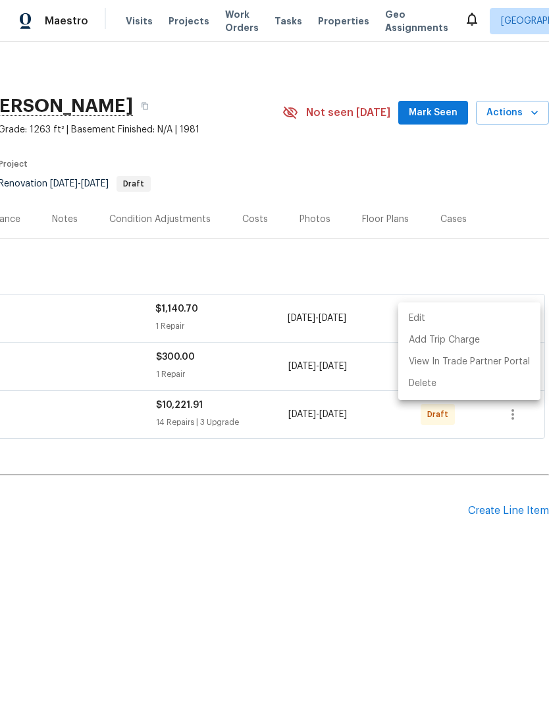
click at [384, 558] on div at bounding box center [274, 352] width 549 height 705
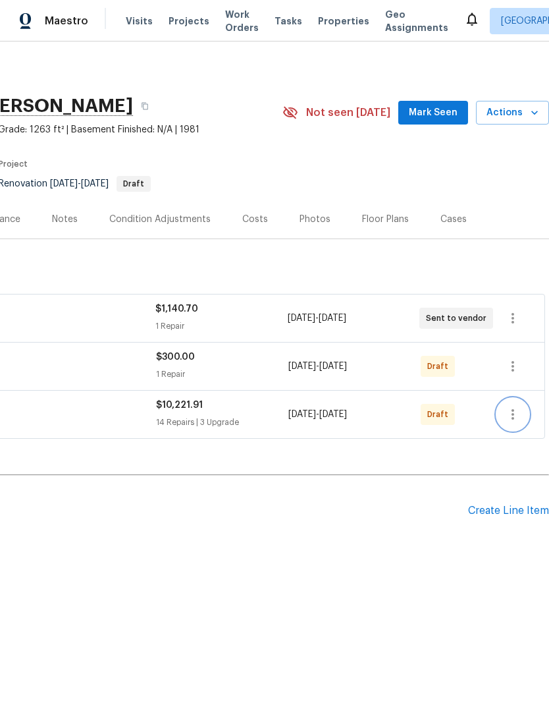
click at [521, 417] on icon "button" at bounding box center [513, 414] width 16 height 16
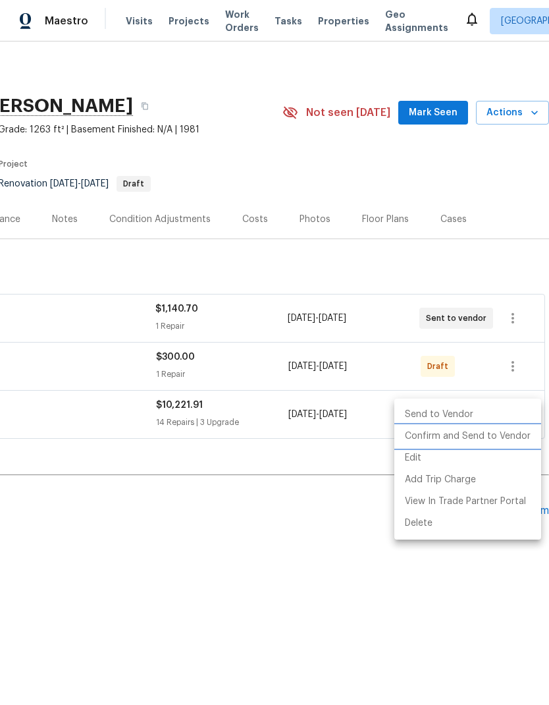
click at [501, 438] on li "Confirm and Send to Vendor" at bounding box center [467, 436] width 147 height 22
click at [336, 577] on div at bounding box center [274, 352] width 549 height 705
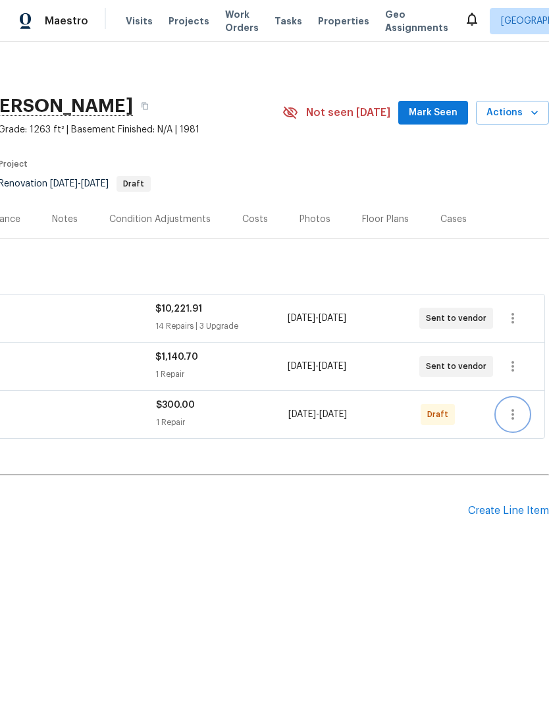
click at [514, 410] on icon "button" at bounding box center [513, 414] width 16 height 16
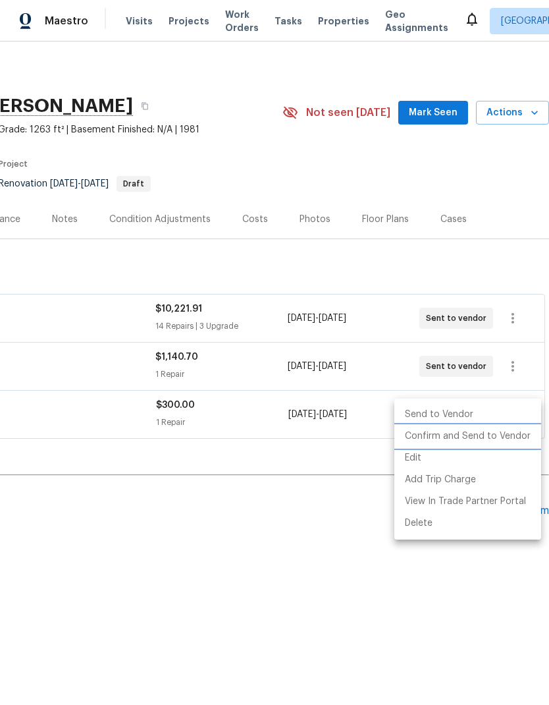
click at [501, 437] on li "Confirm and Send to Vendor" at bounding box center [467, 436] width 147 height 22
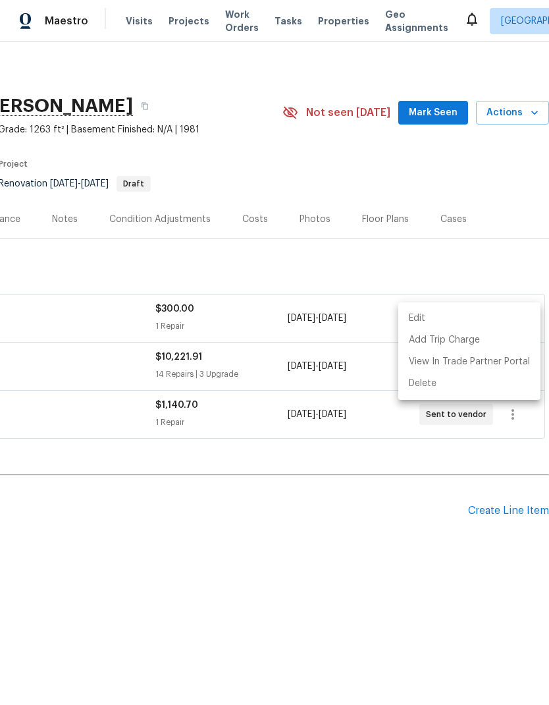
click at [332, 579] on div at bounding box center [274, 352] width 549 height 705
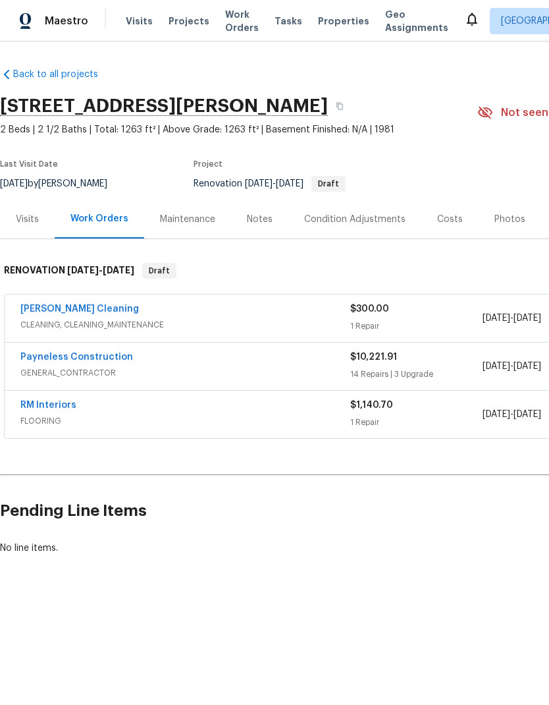
scroll to position [0, 0]
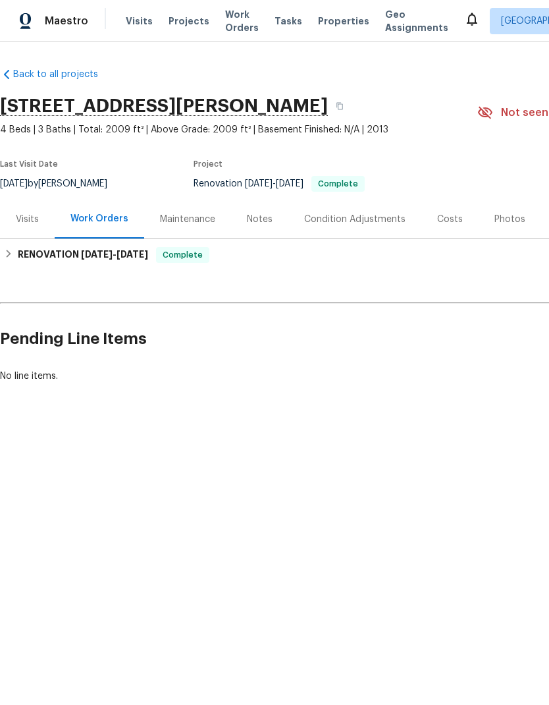
click at [503, 213] on div "Photos" at bounding box center [509, 219] width 31 height 13
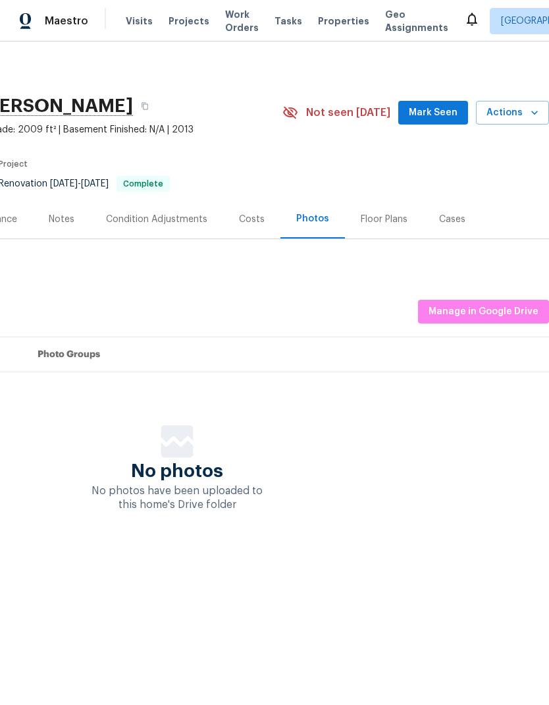
scroll to position [0, 195]
click at [506, 313] on span "Manage in Google Drive" at bounding box center [484, 312] width 110 height 16
click at [508, 310] on span "Manage in Google Drive" at bounding box center [484, 312] width 110 height 16
